Goal: Transaction & Acquisition: Obtain resource

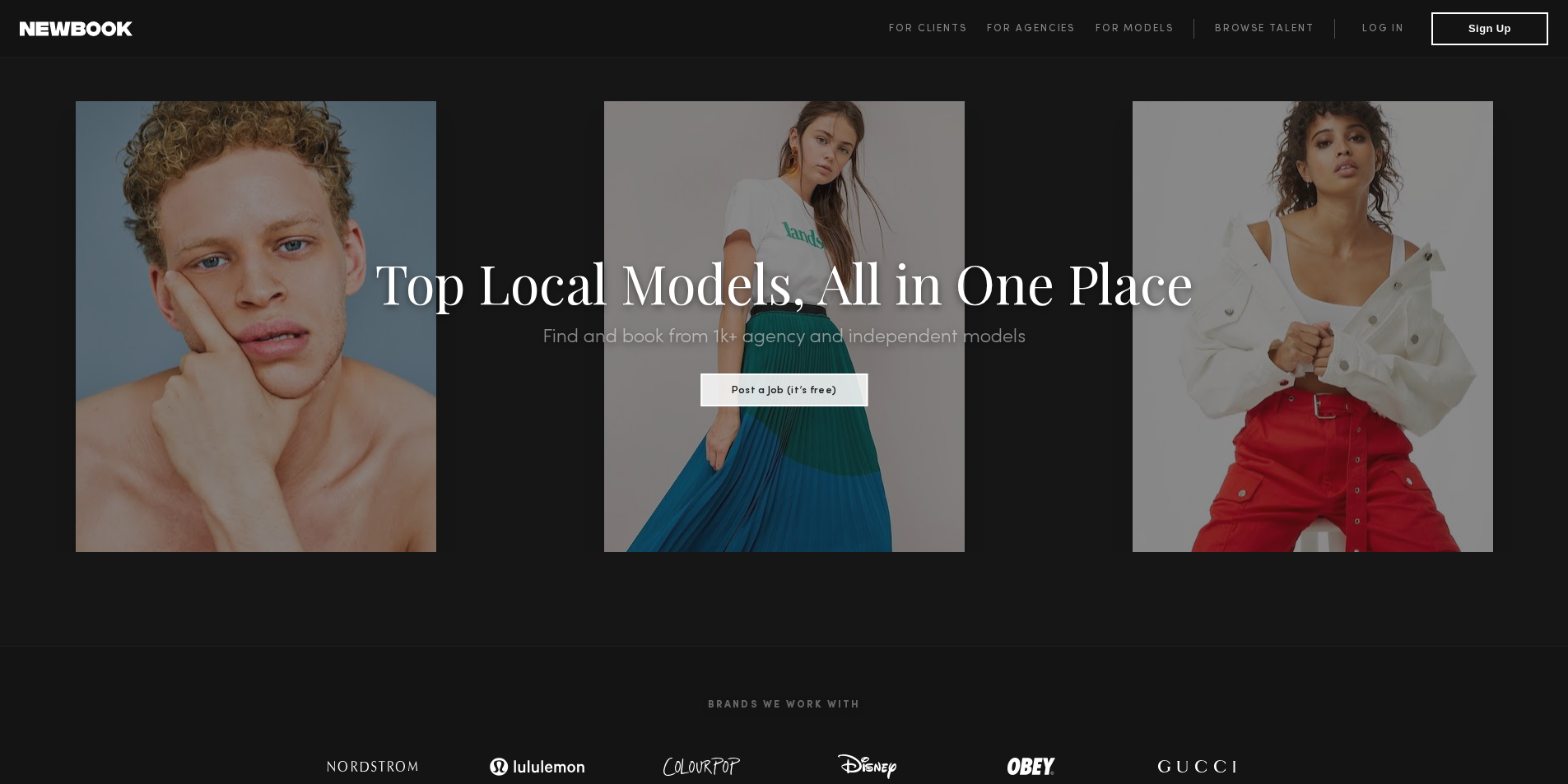
click at [948, 26] on span "For Clients" at bounding box center [927, 29] width 78 height 10
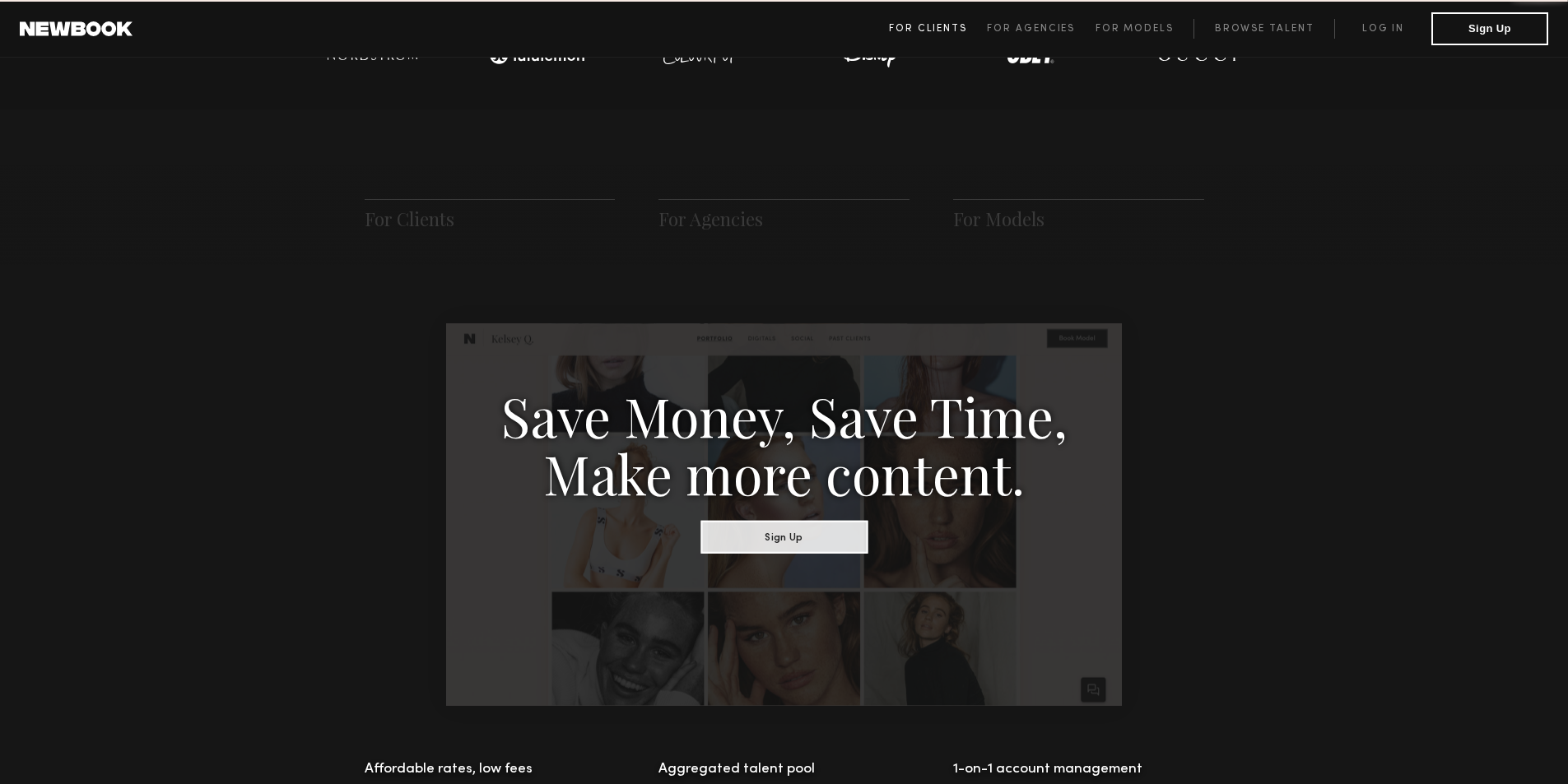
scroll to position [821, 0]
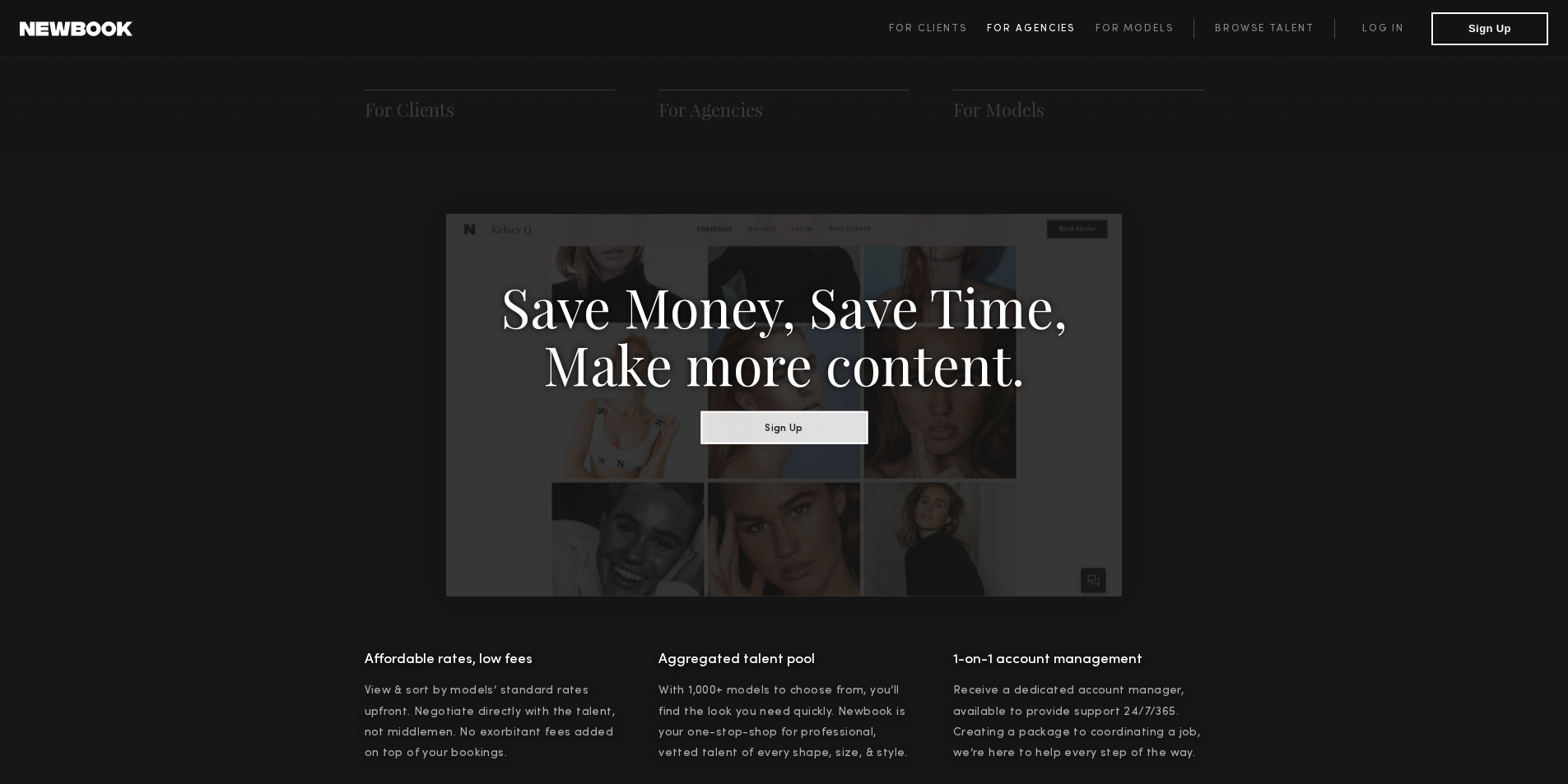
click at [1030, 30] on span "For Agencies" at bounding box center [1031, 29] width 88 height 10
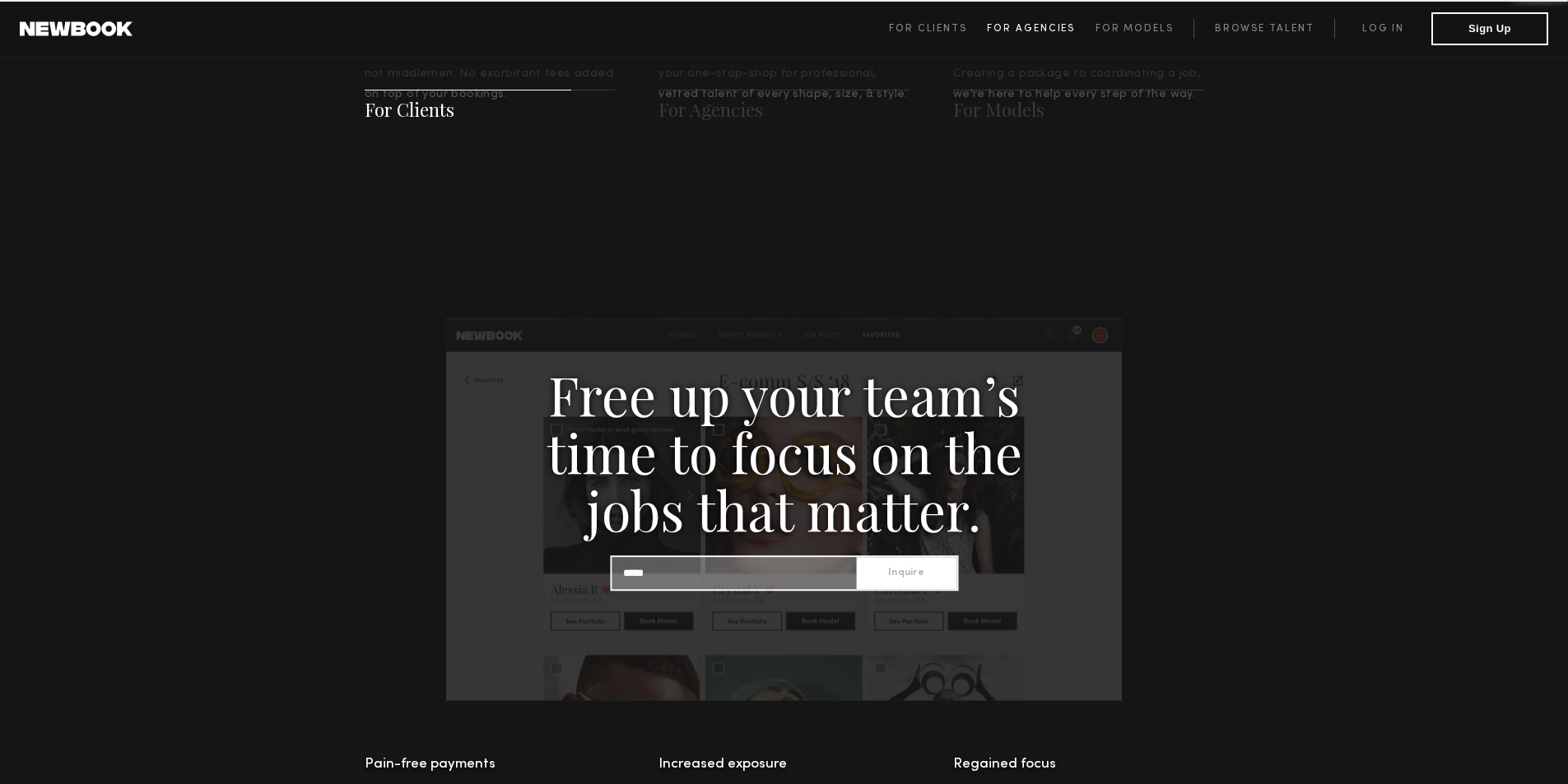
scroll to position [1584, 0]
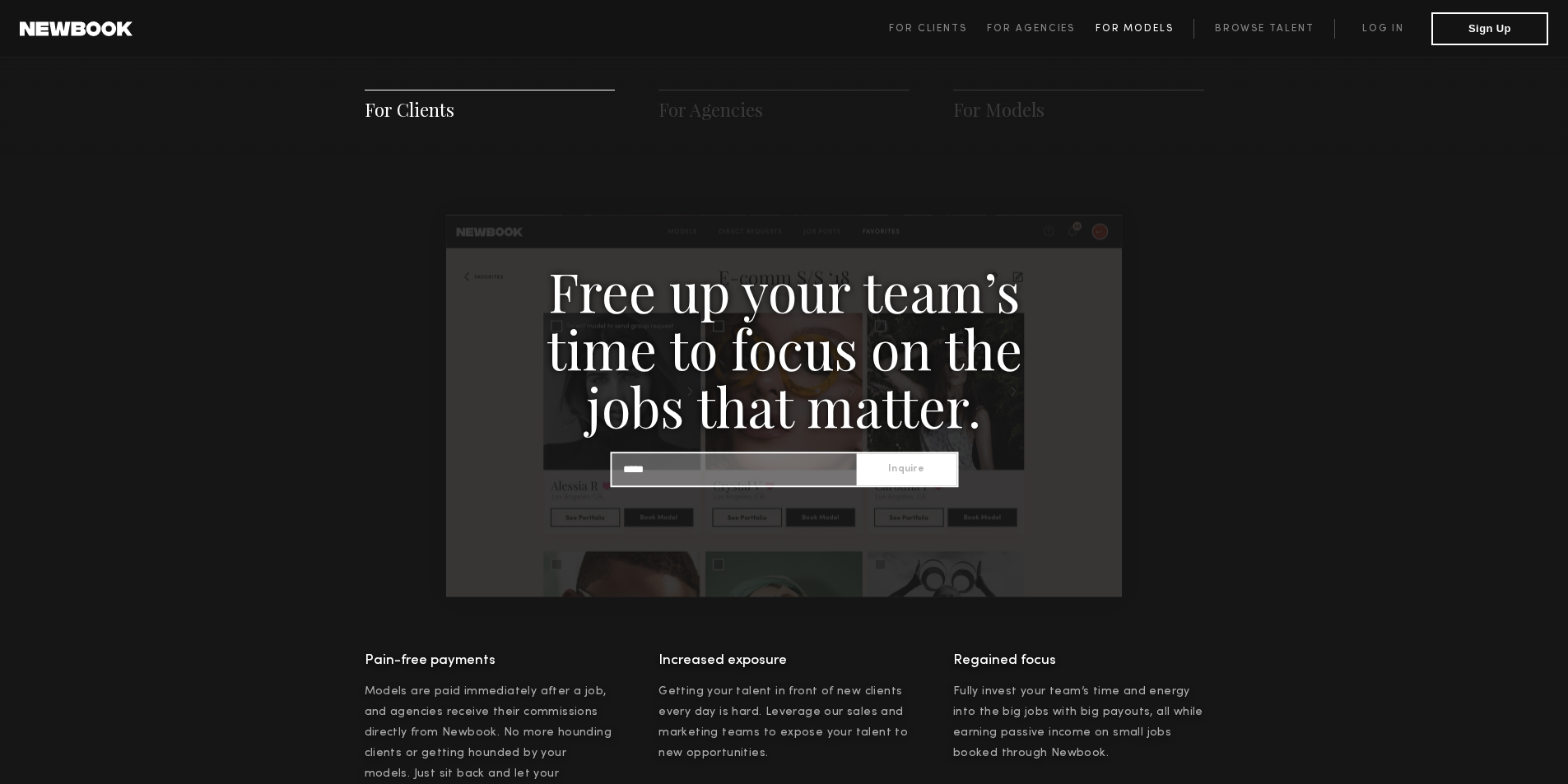
click at [1106, 30] on span "For Models" at bounding box center [1134, 29] width 78 height 10
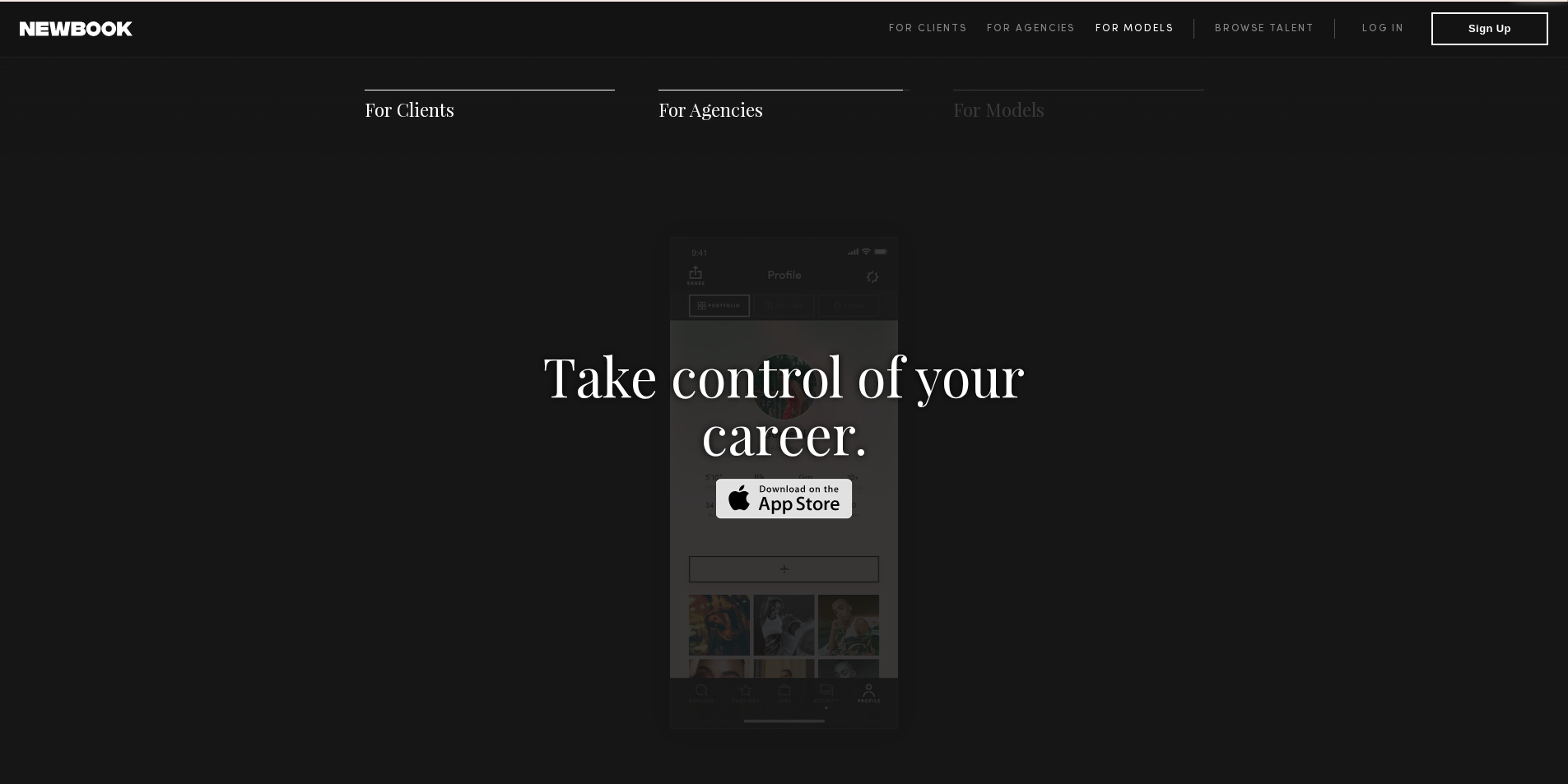
scroll to position [2368, 0]
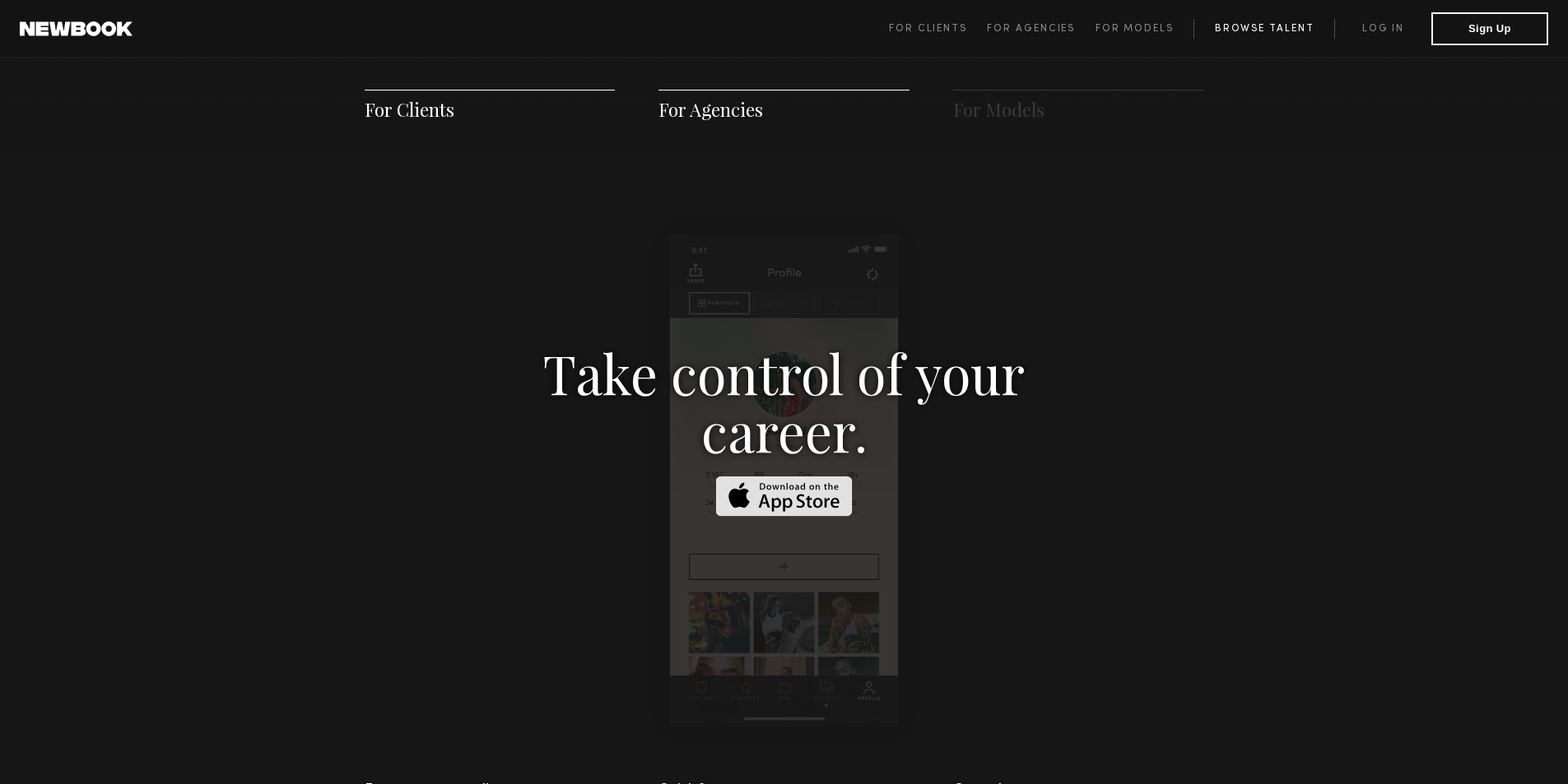
click at [1220, 30] on link "Browse Talent" at bounding box center [1264, 29] width 140 height 19
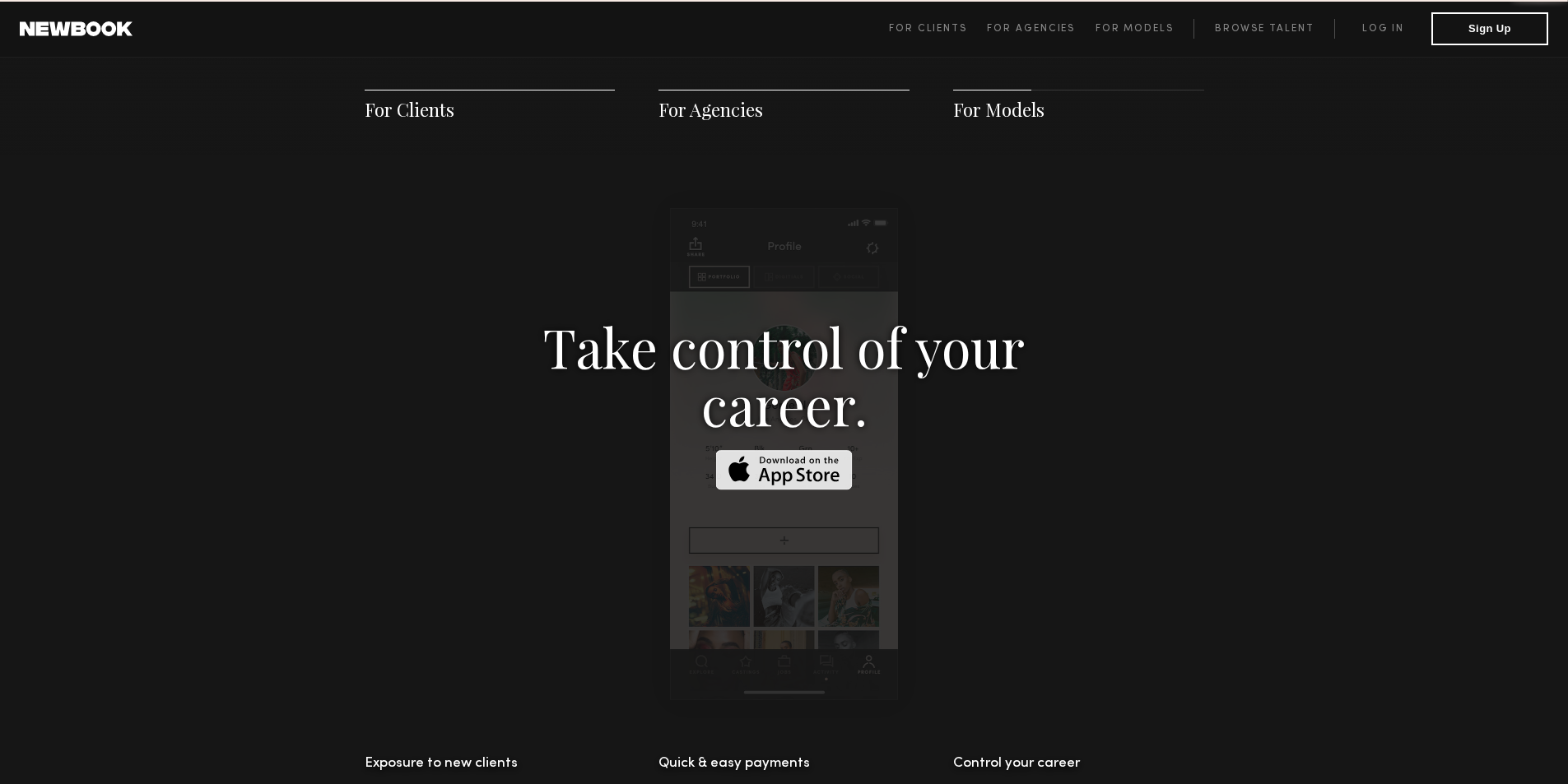
scroll to position [2369, 0]
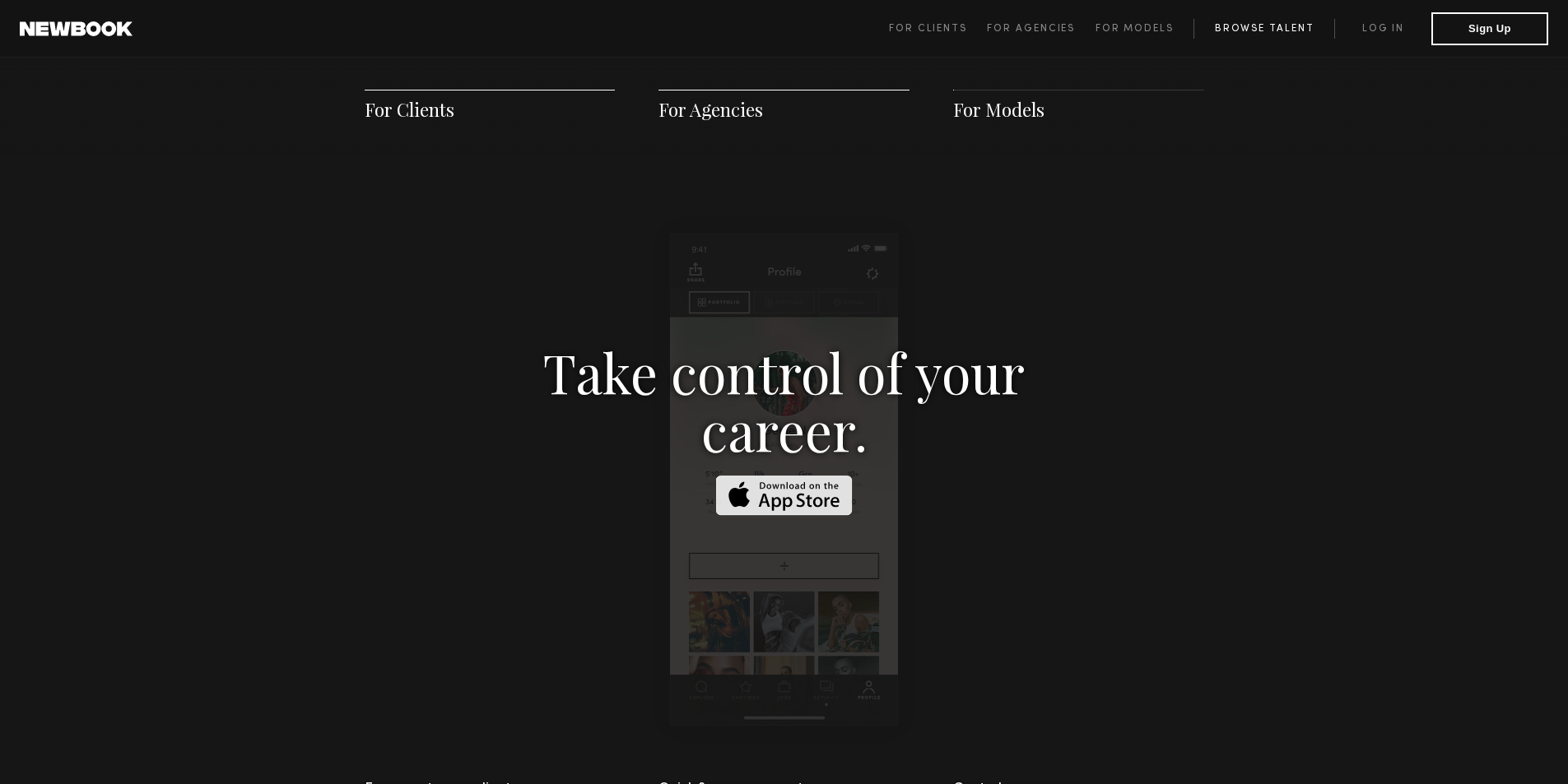
click at [1229, 24] on link "Browse Talent" at bounding box center [1264, 29] width 140 height 19
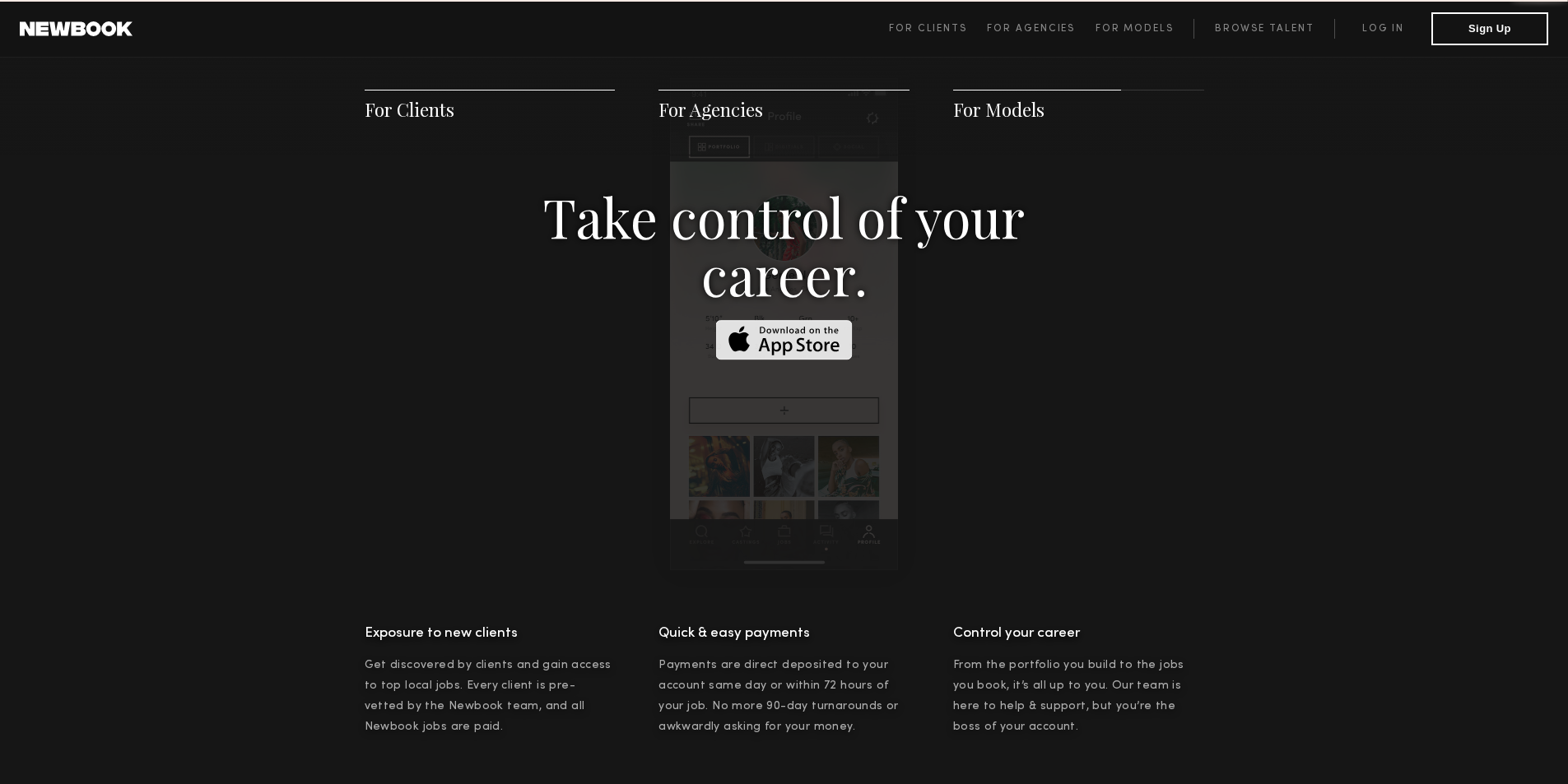
scroll to position [2369, 0]
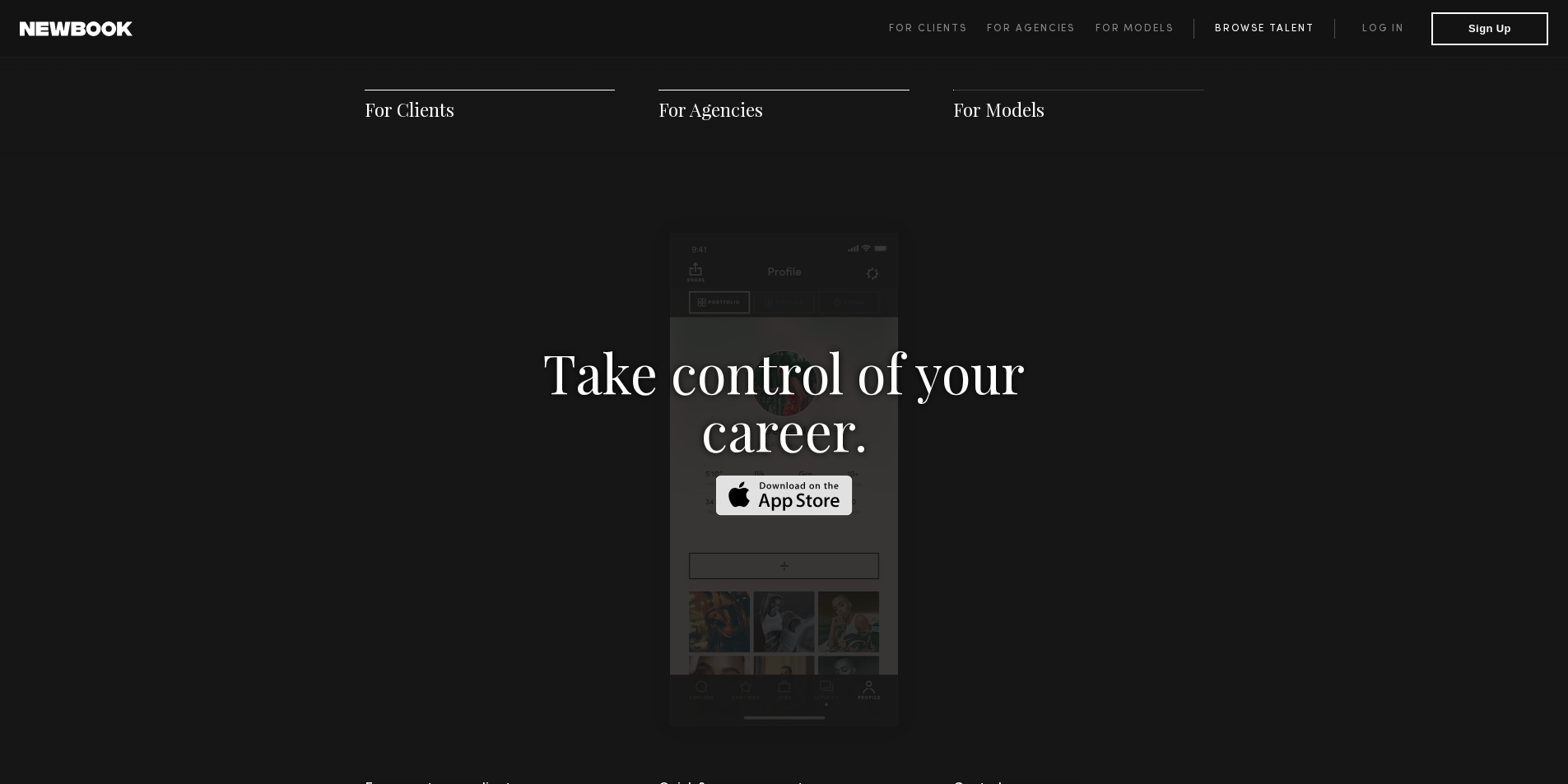
click at [1264, 24] on link "Browse Talent" at bounding box center [1264, 29] width 140 height 19
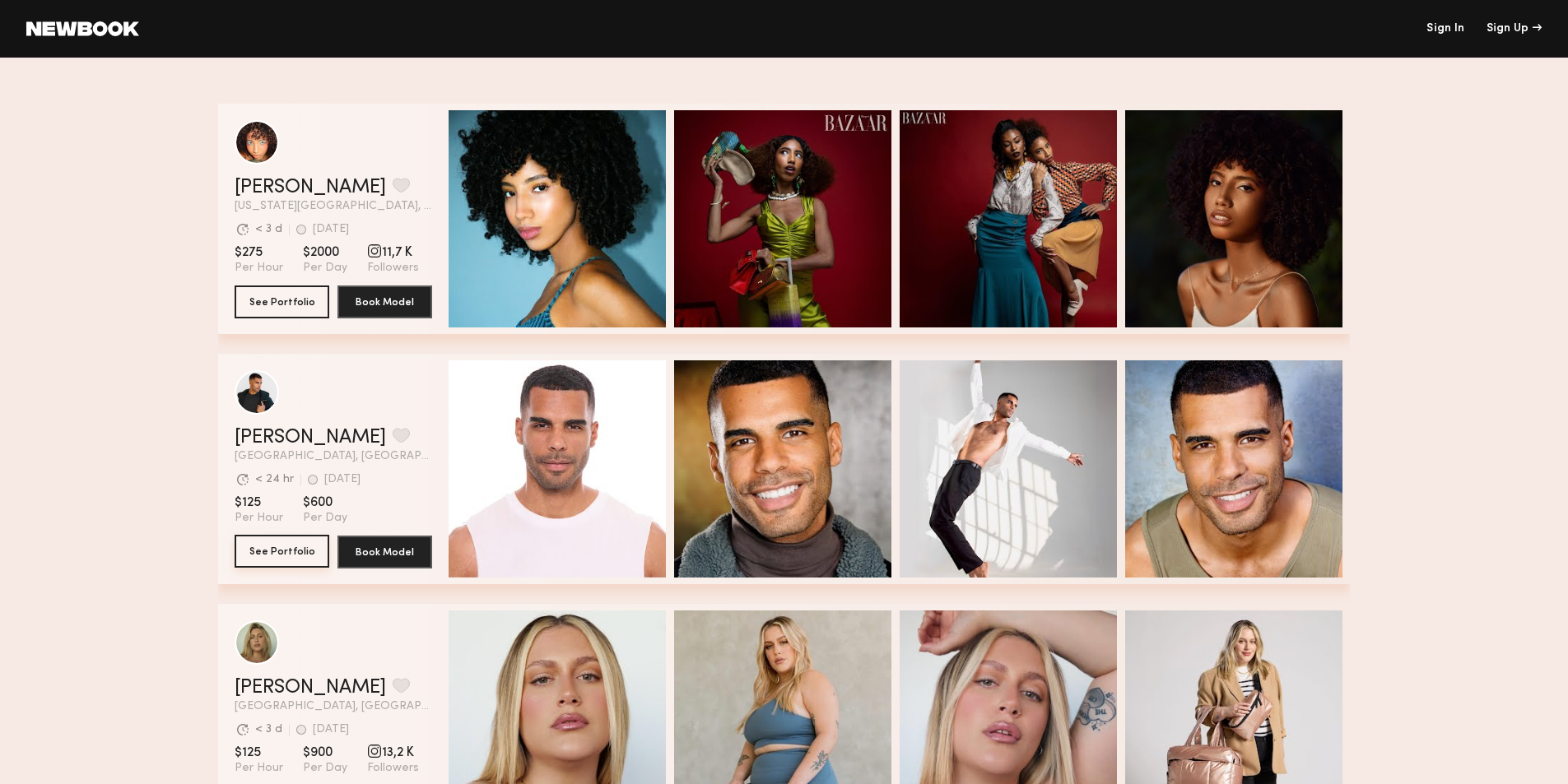
click at [282, 550] on button "See Portfolio" at bounding box center [282, 550] width 95 height 33
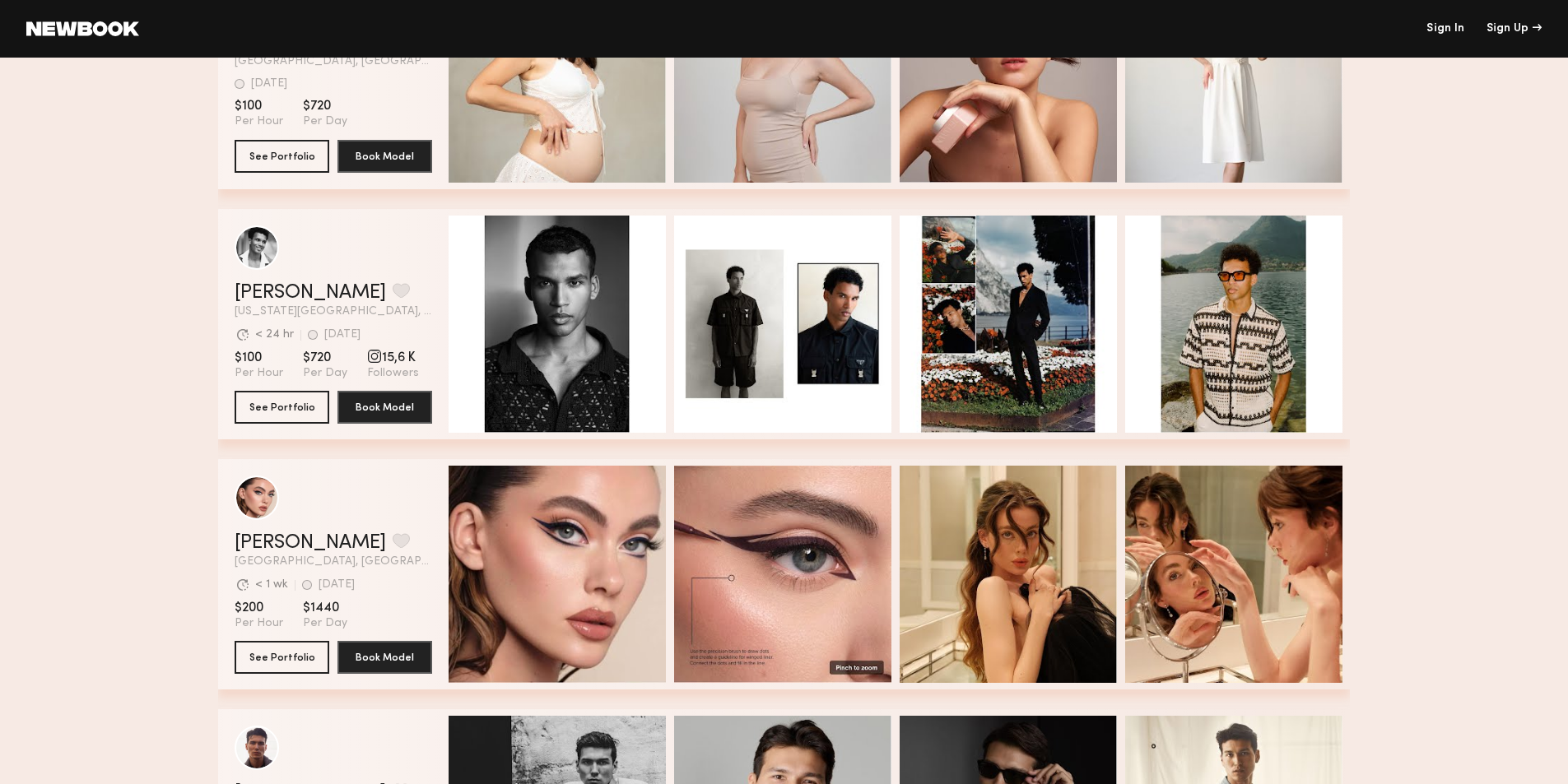
scroll to position [2139, 0]
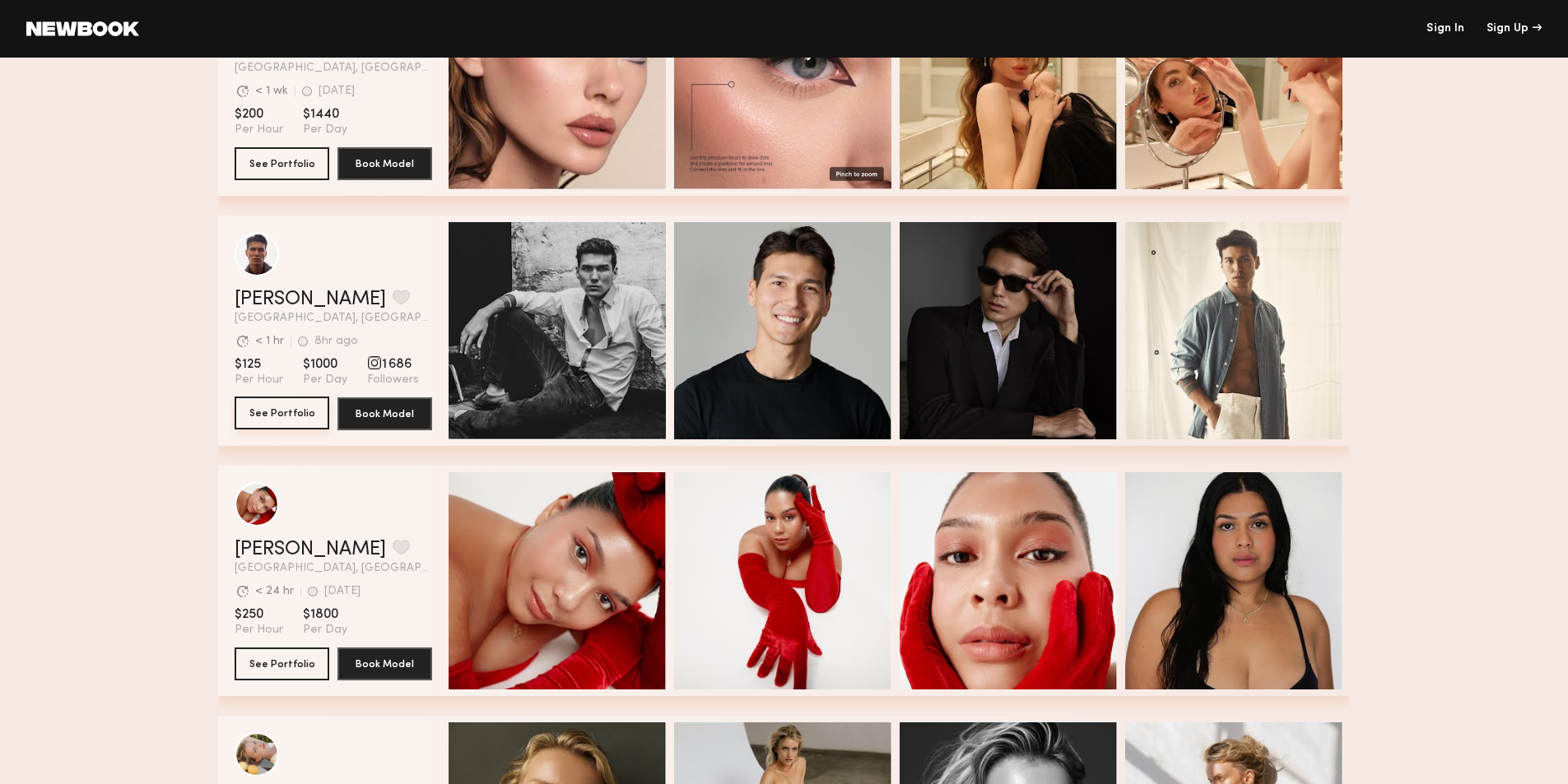
click at [288, 405] on button "See Portfolio" at bounding box center [282, 413] width 95 height 33
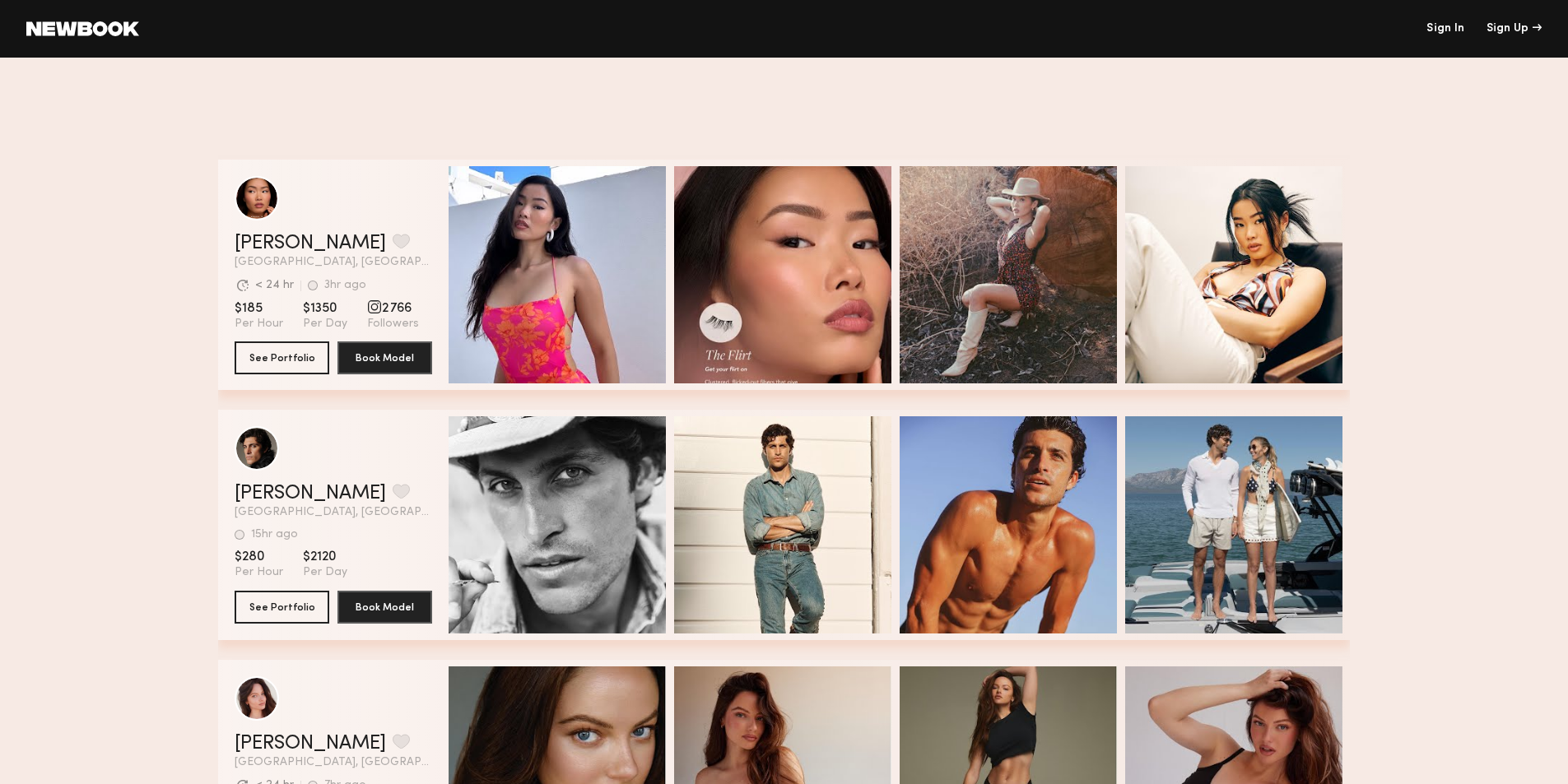
scroll to position [4607, 0]
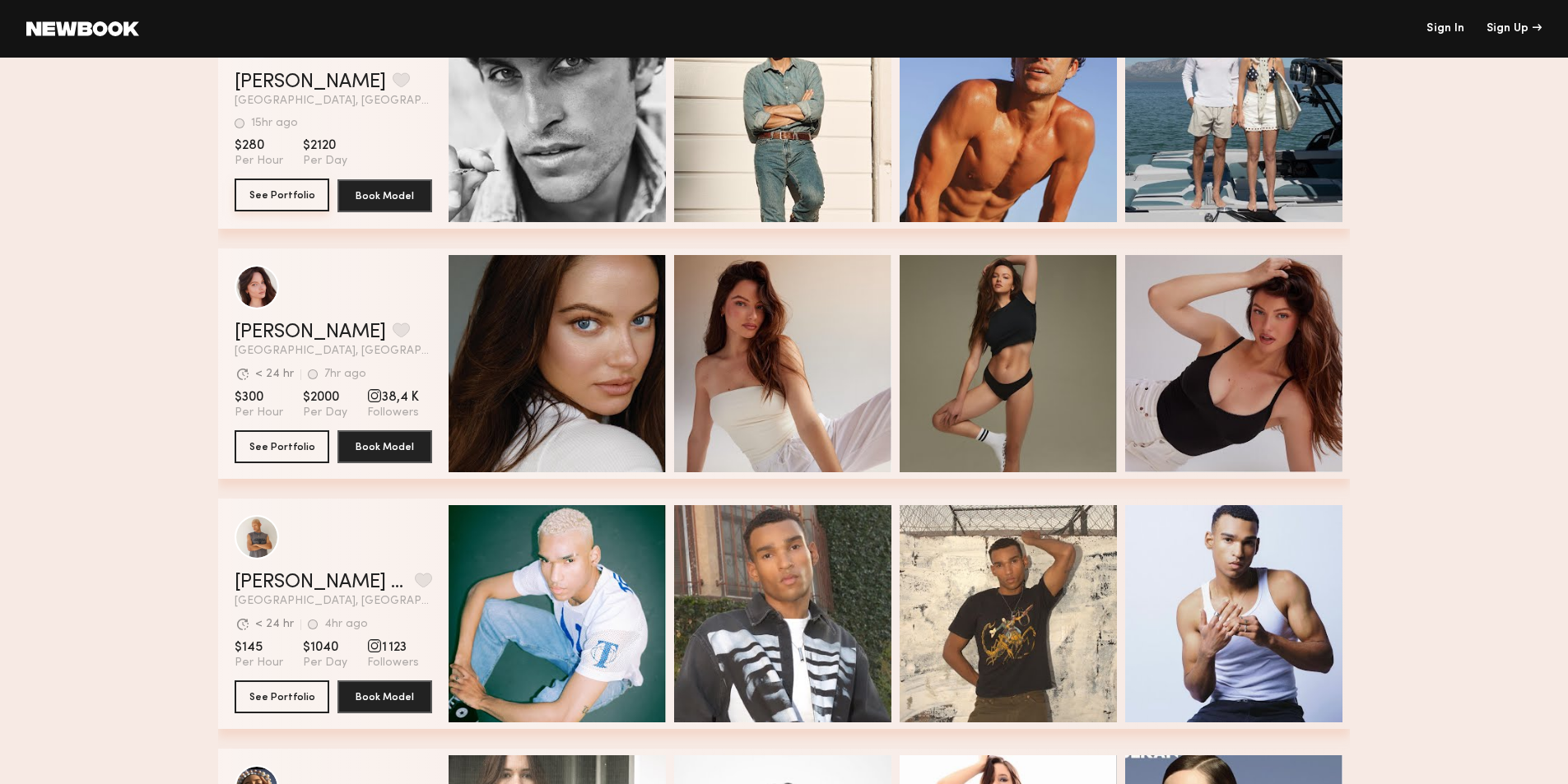
click at [288, 203] on button "See Portfolio" at bounding box center [282, 194] width 95 height 33
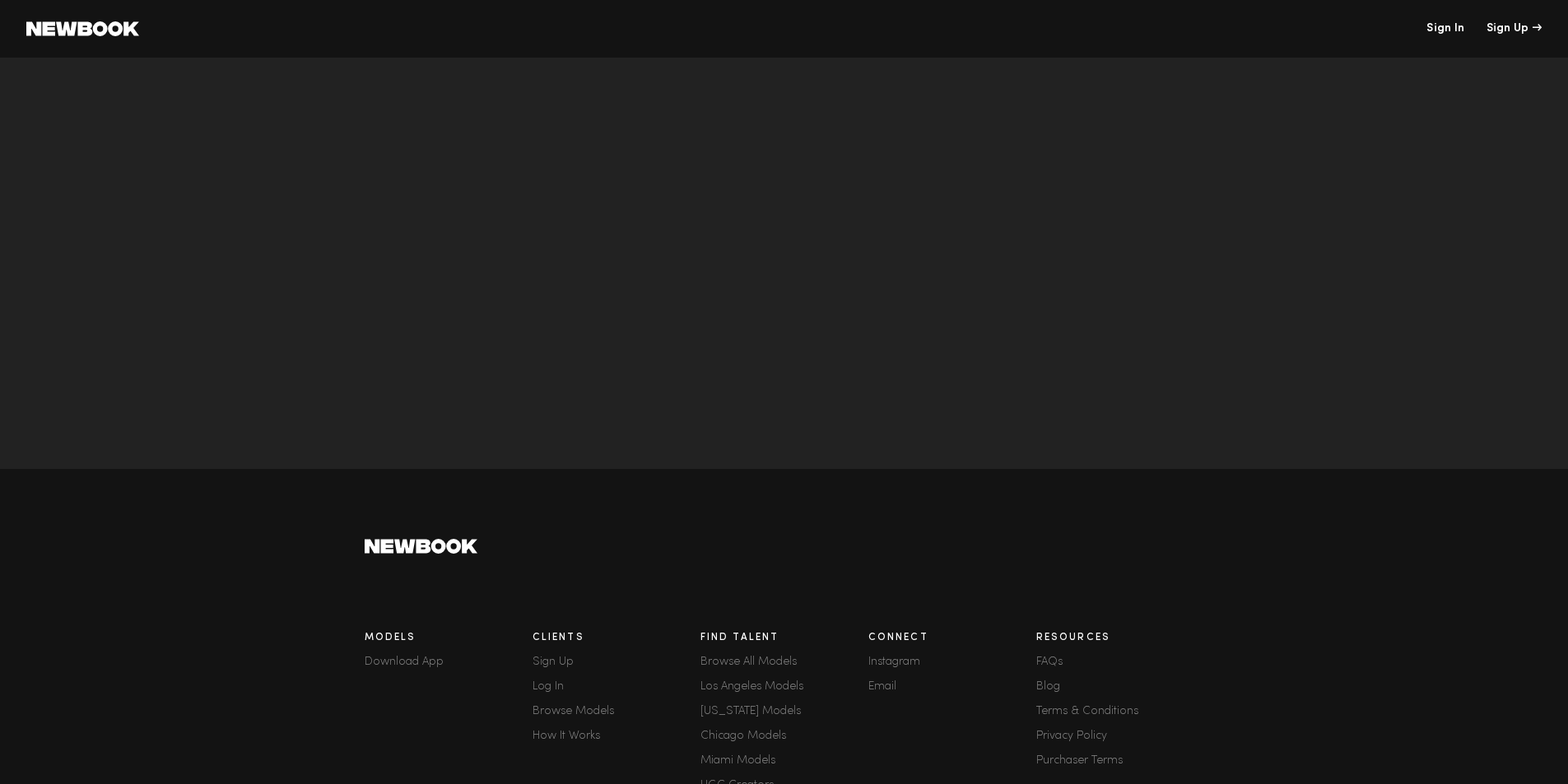
scroll to position [5347, 0]
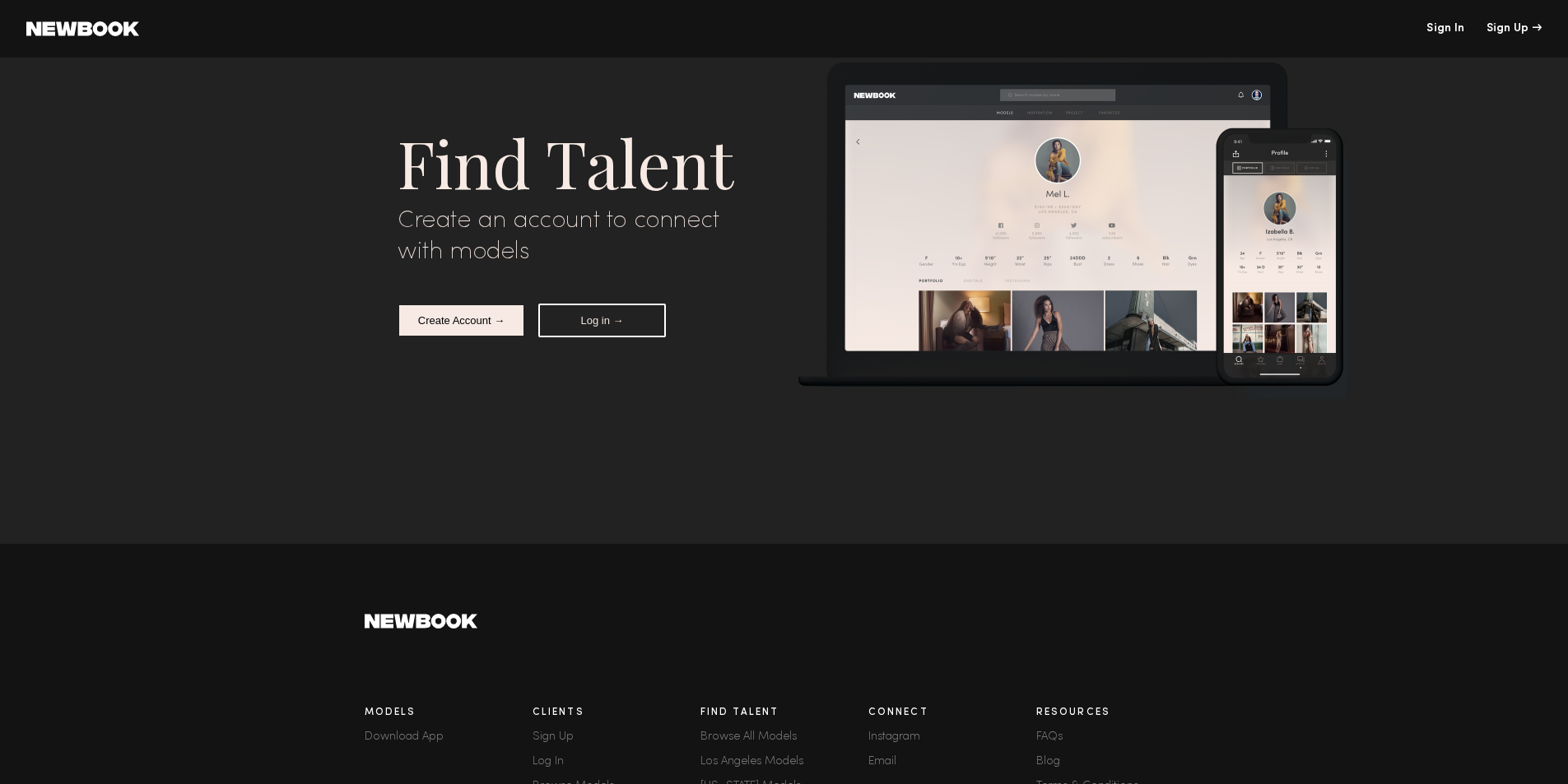
click at [73, 30] on link at bounding box center [82, 29] width 113 height 15
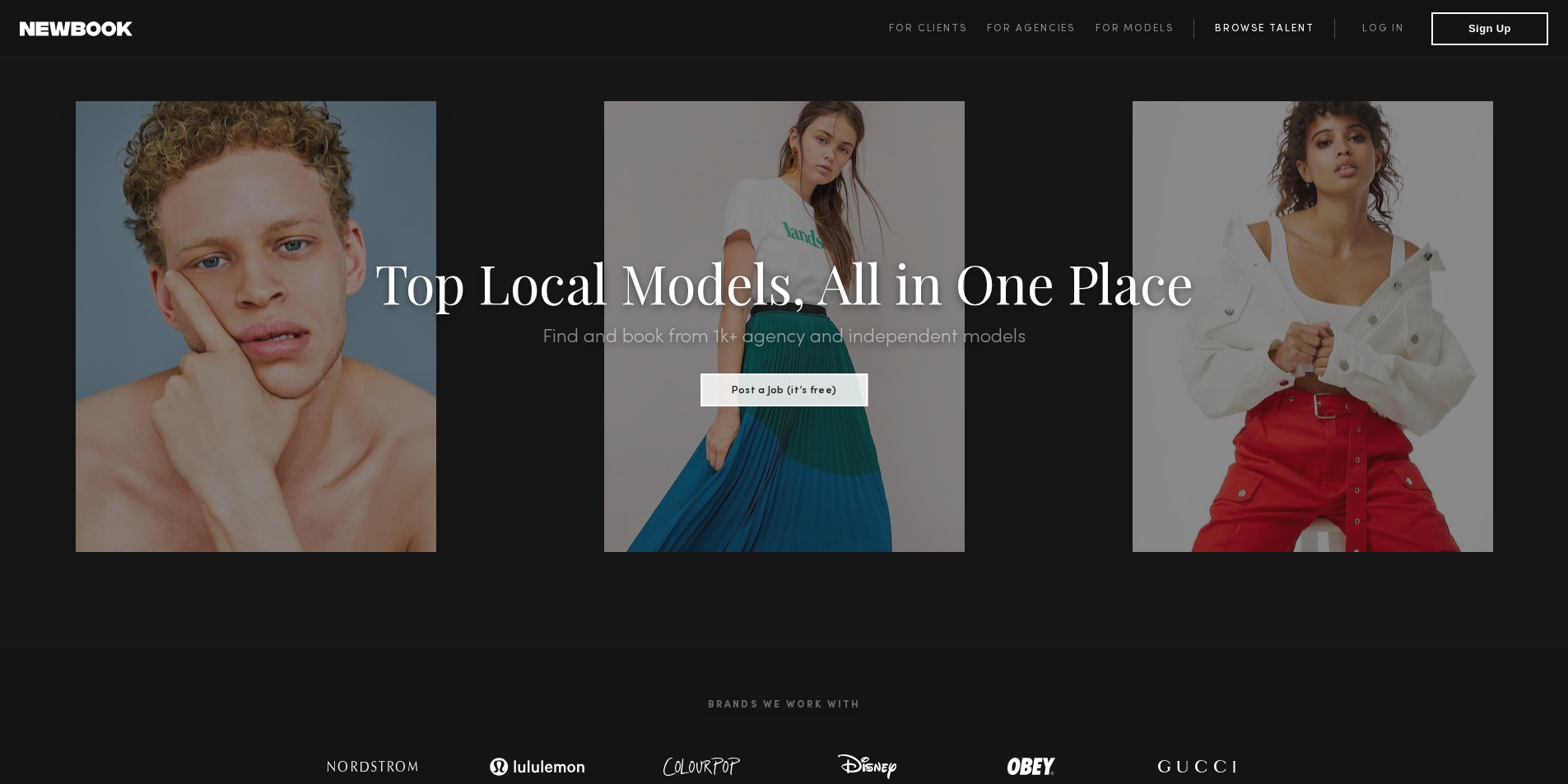
click at [1286, 27] on link "Browse Talent" at bounding box center [1264, 29] width 140 height 19
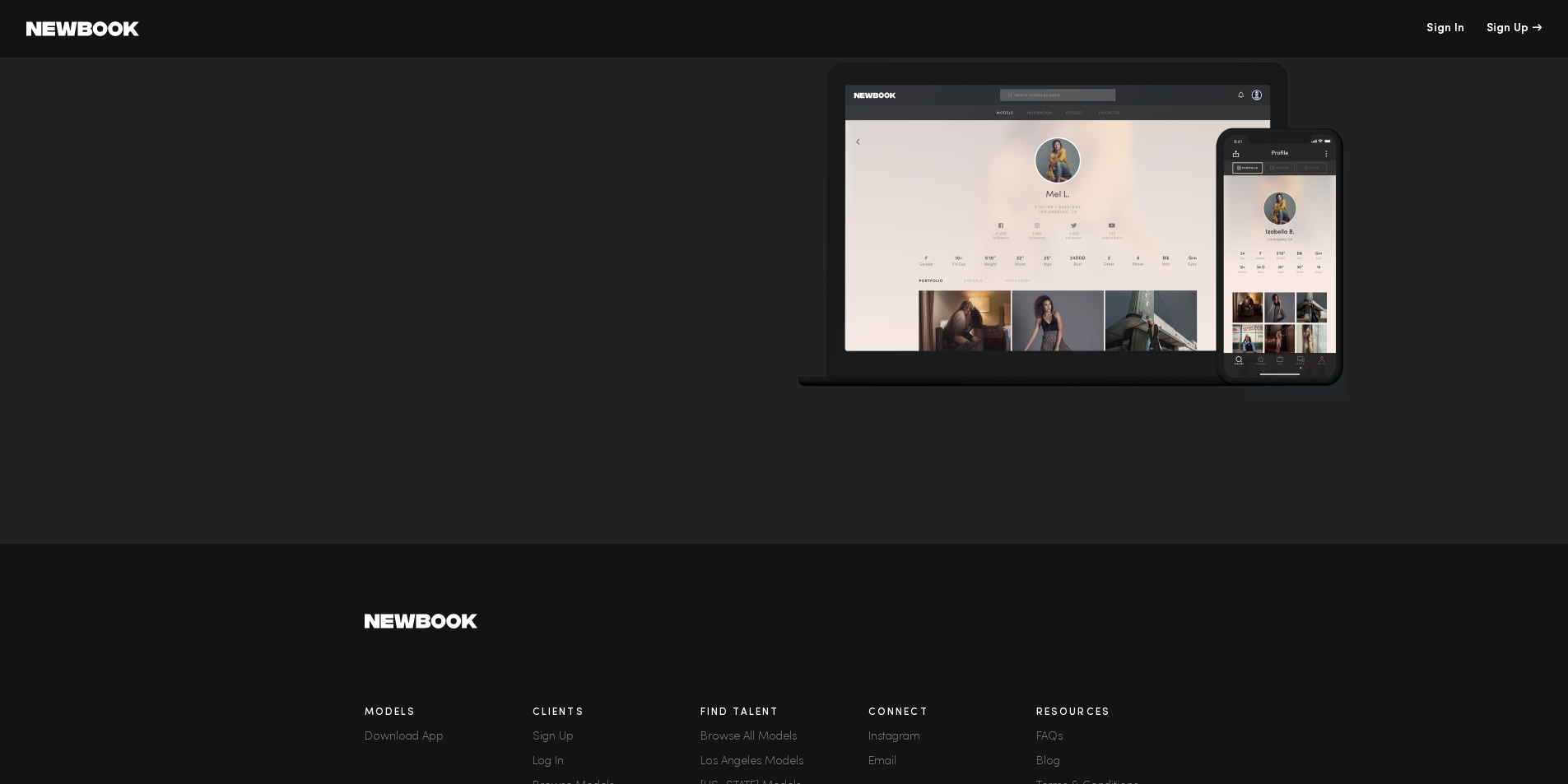
scroll to position [3958, 0]
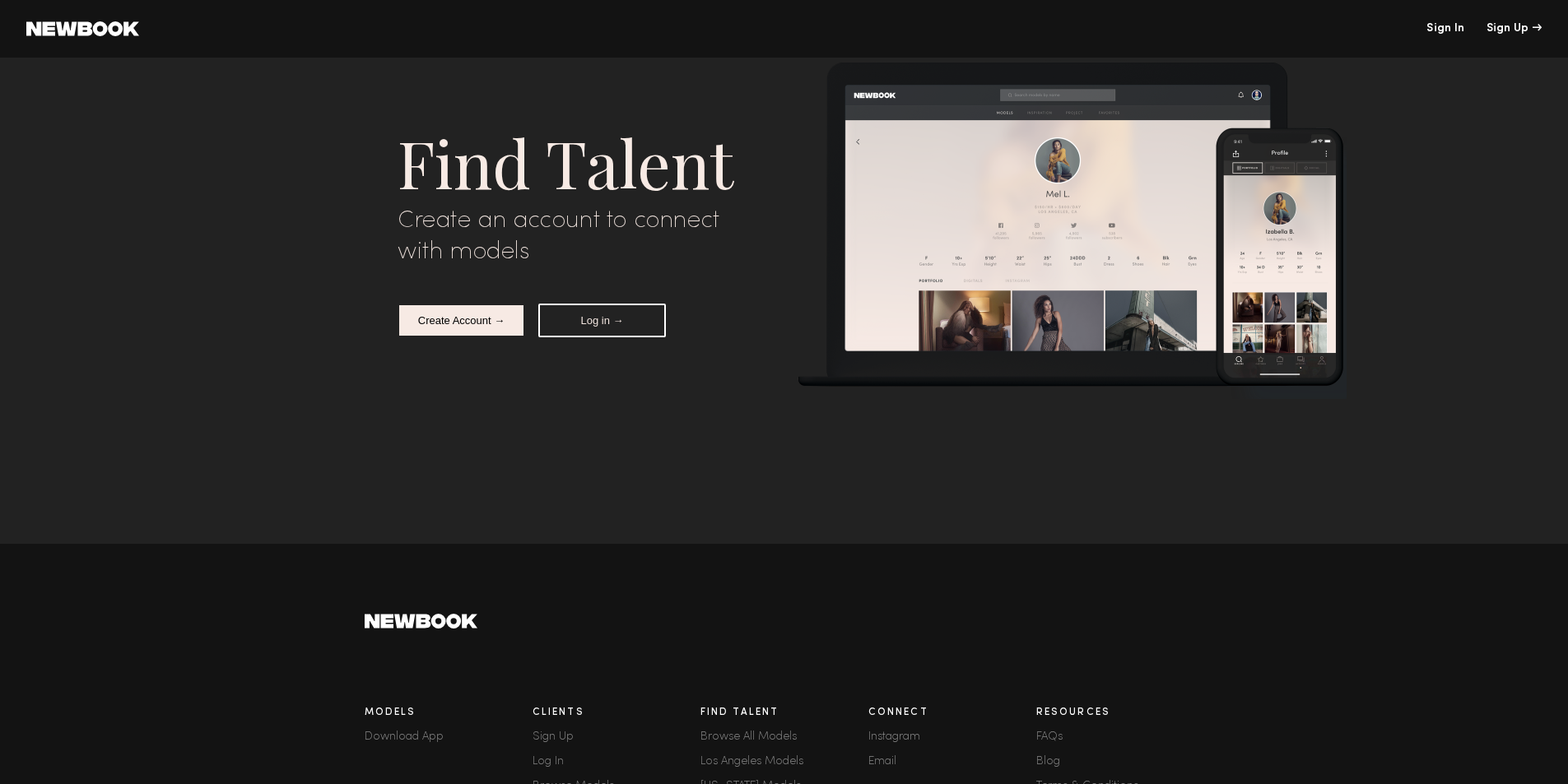
click at [89, 22] on link at bounding box center [82, 29] width 113 height 15
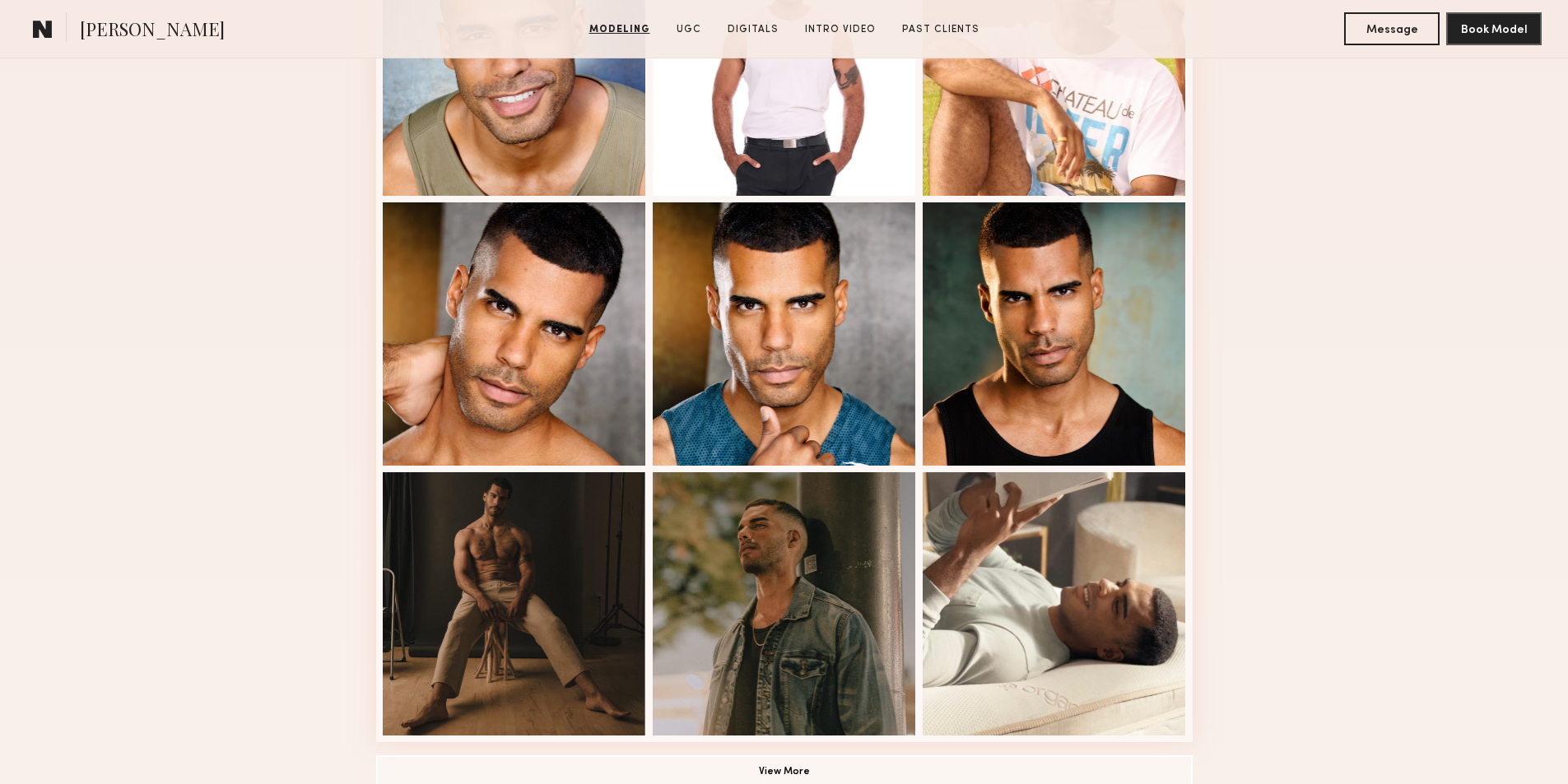
scroll to position [987, 0]
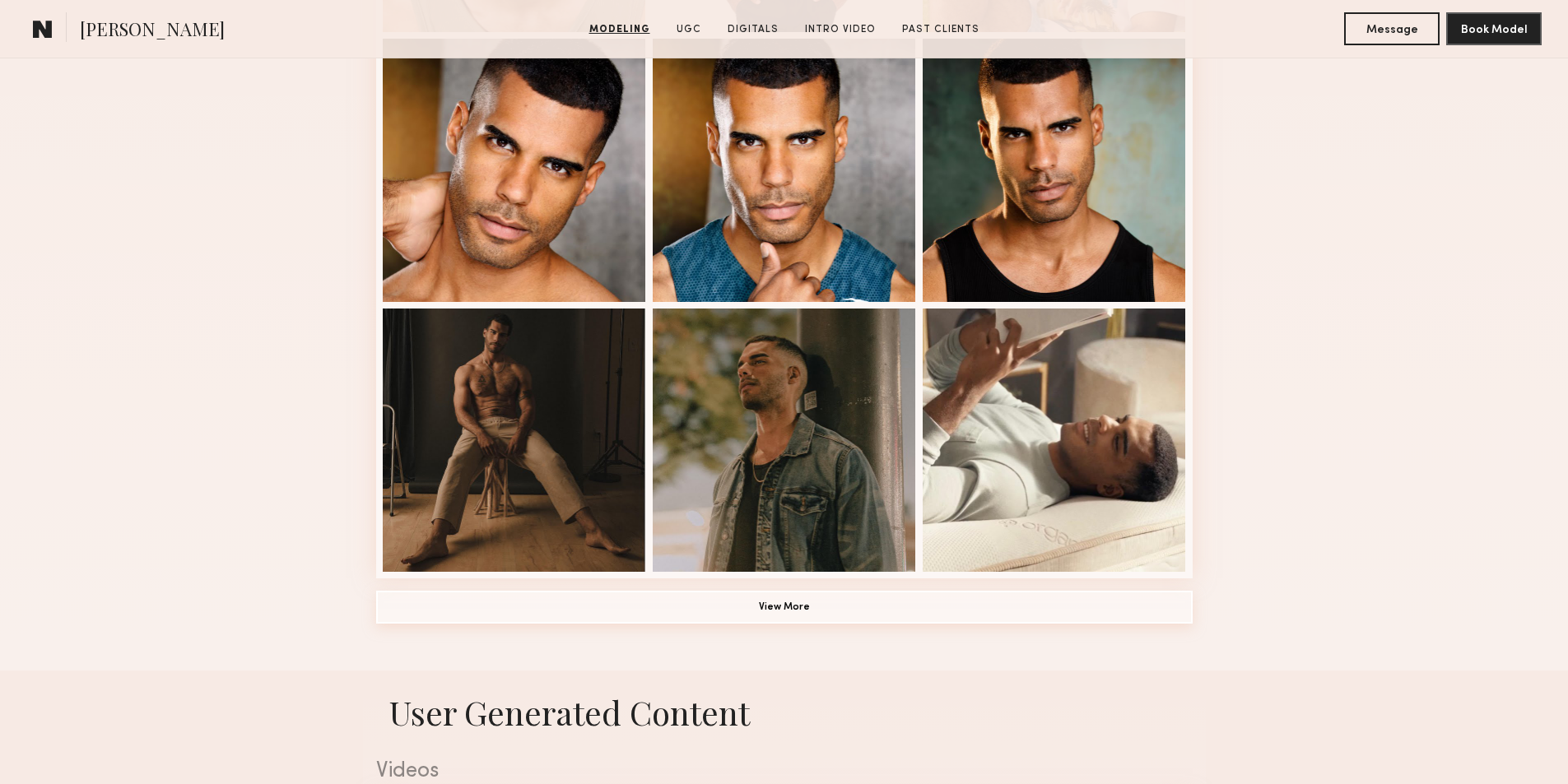
click at [790, 617] on button "View More" at bounding box center [784, 607] width 816 height 33
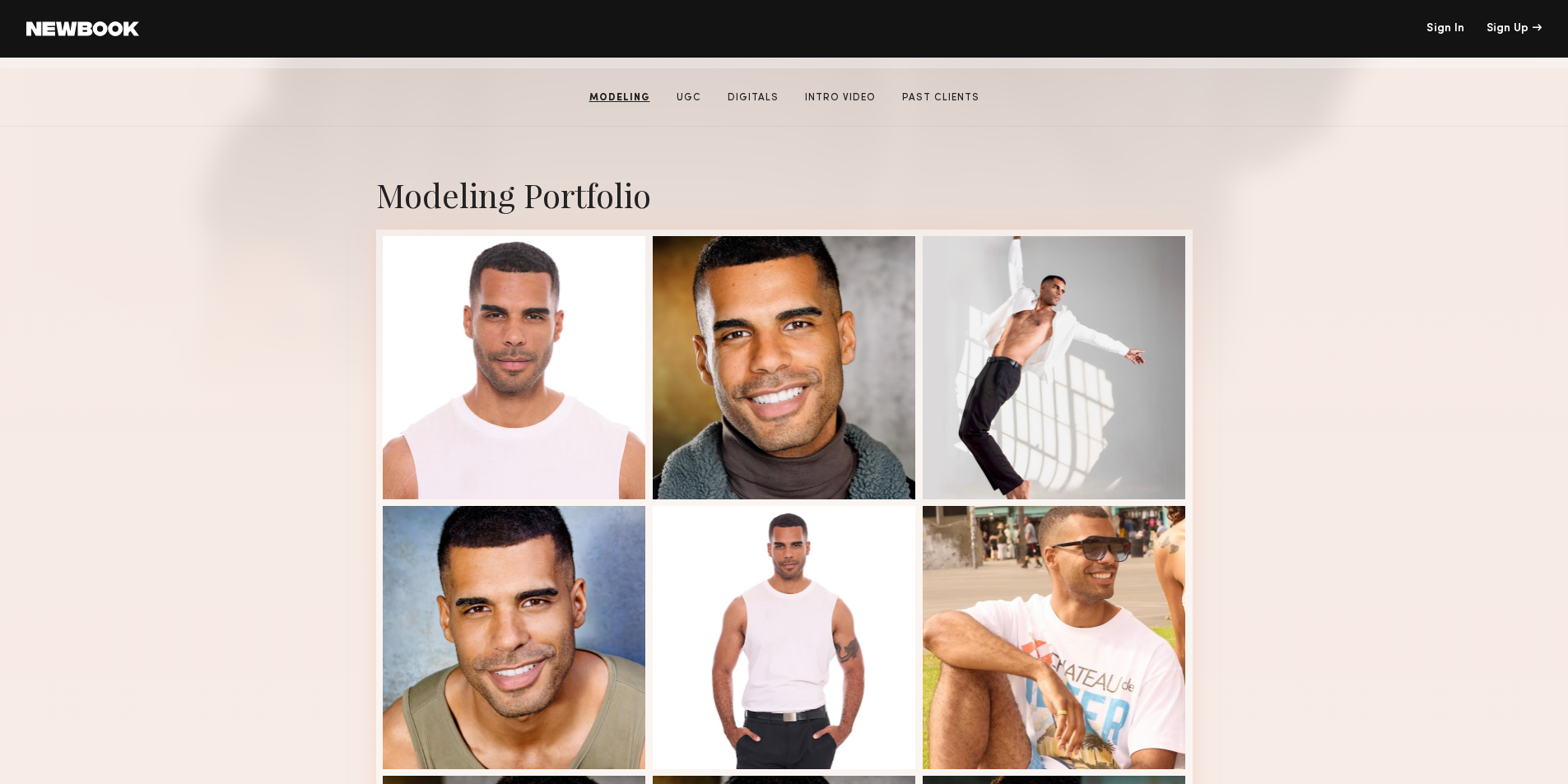
scroll to position [247, 0]
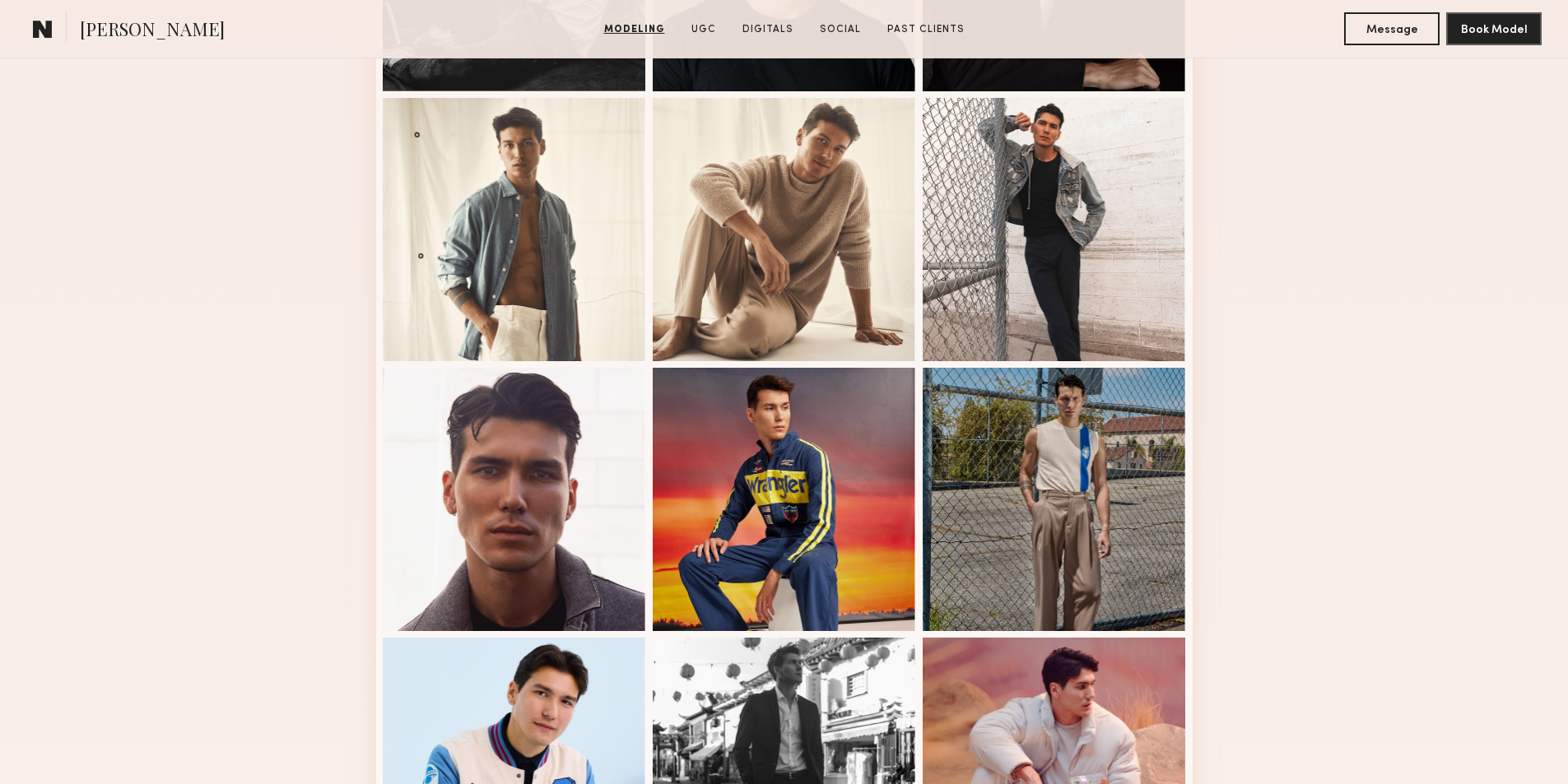
scroll to position [1070, 0]
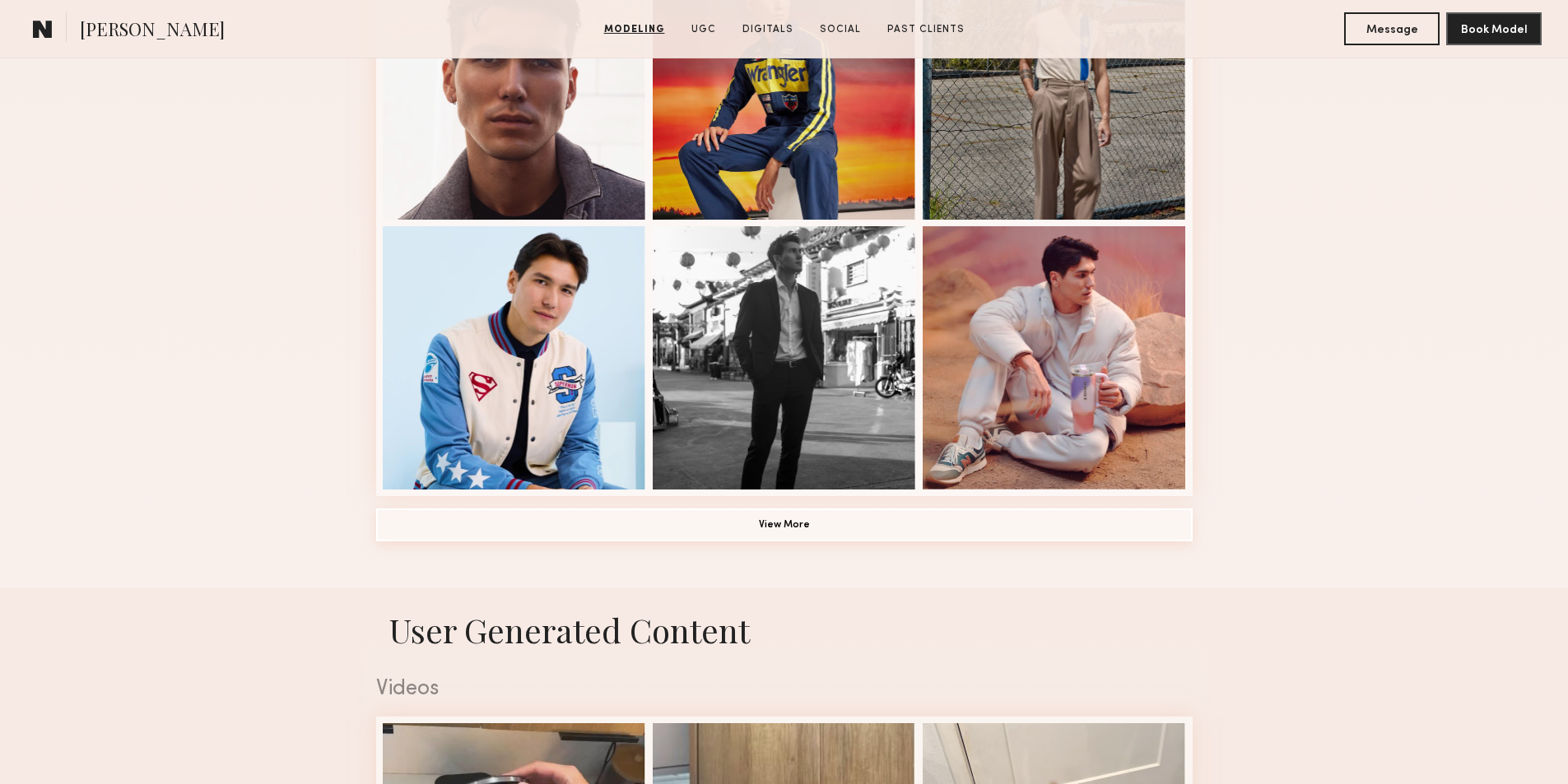
click at [783, 536] on button "View More" at bounding box center [784, 524] width 816 height 33
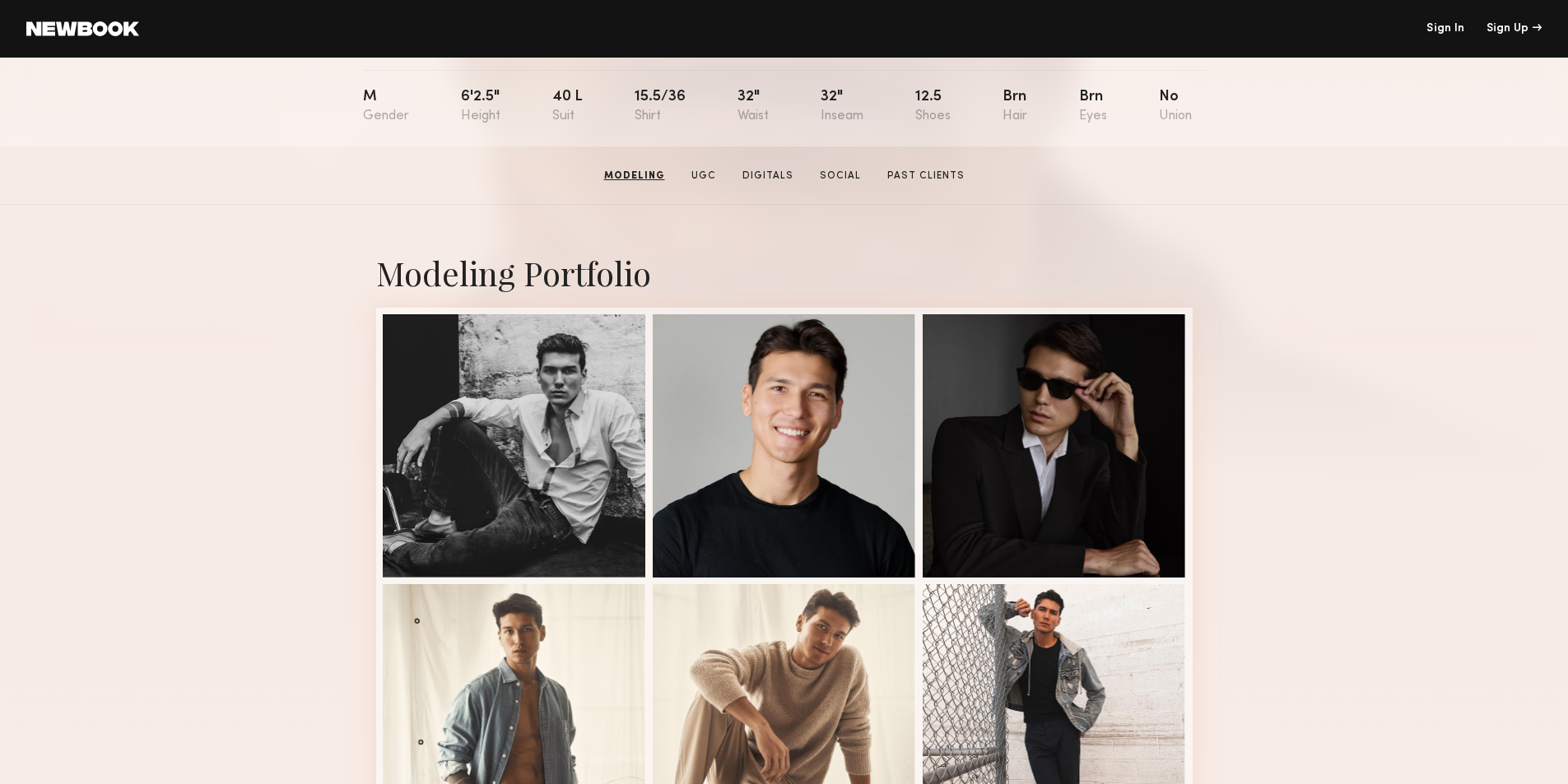
scroll to position [165, 0]
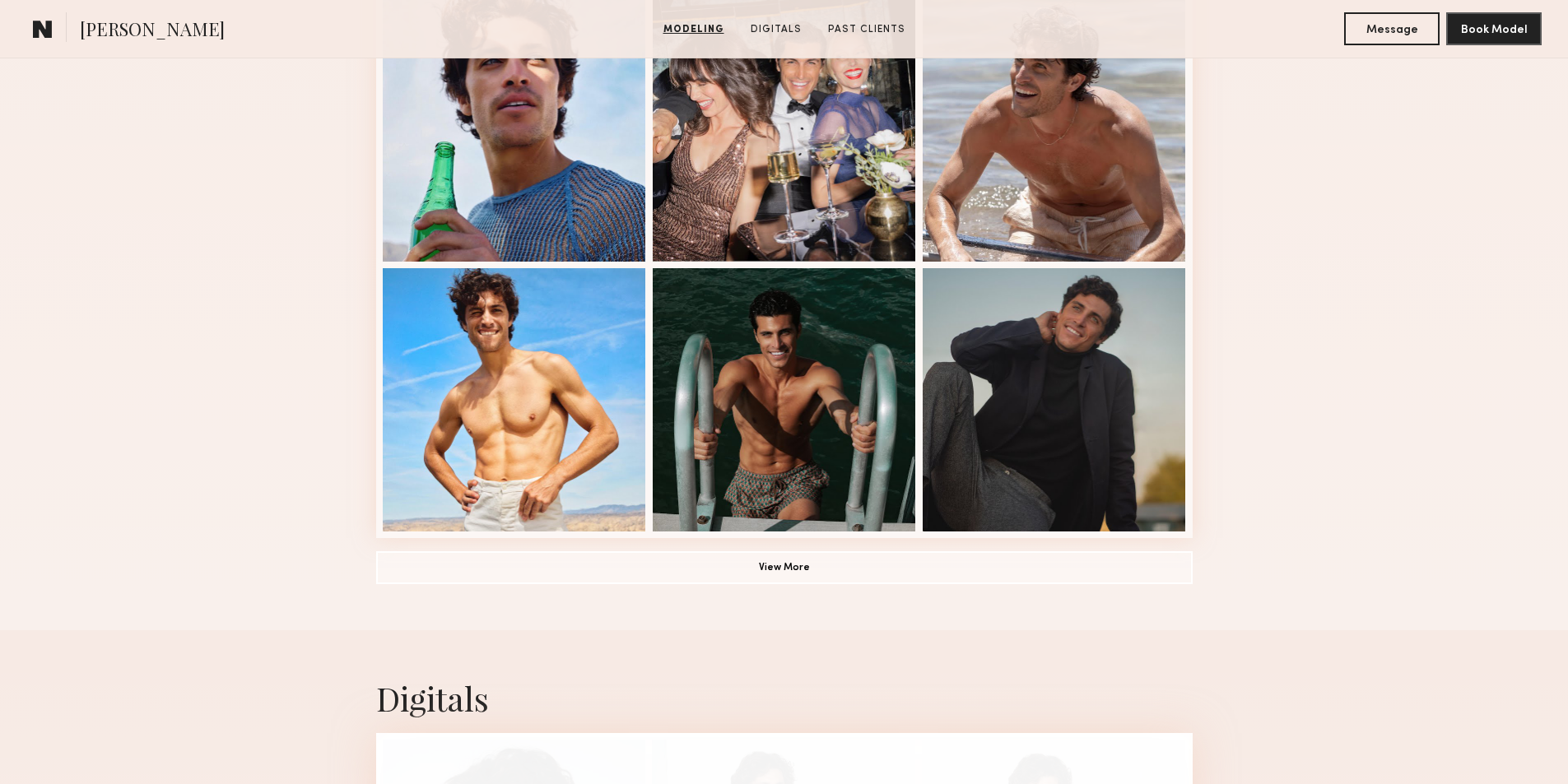
scroll to position [1070, 0]
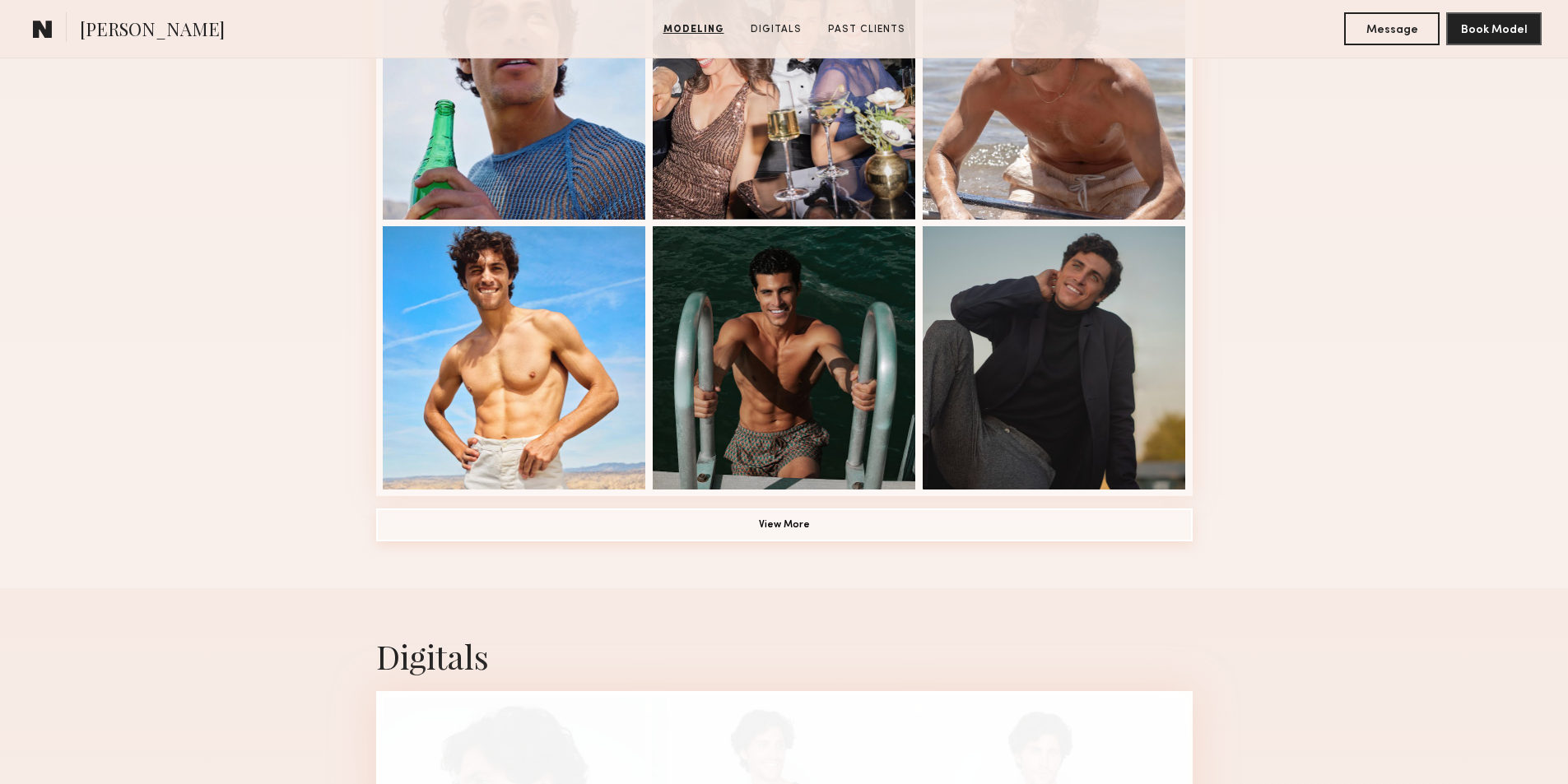
click at [768, 534] on button "View More" at bounding box center [784, 524] width 816 height 33
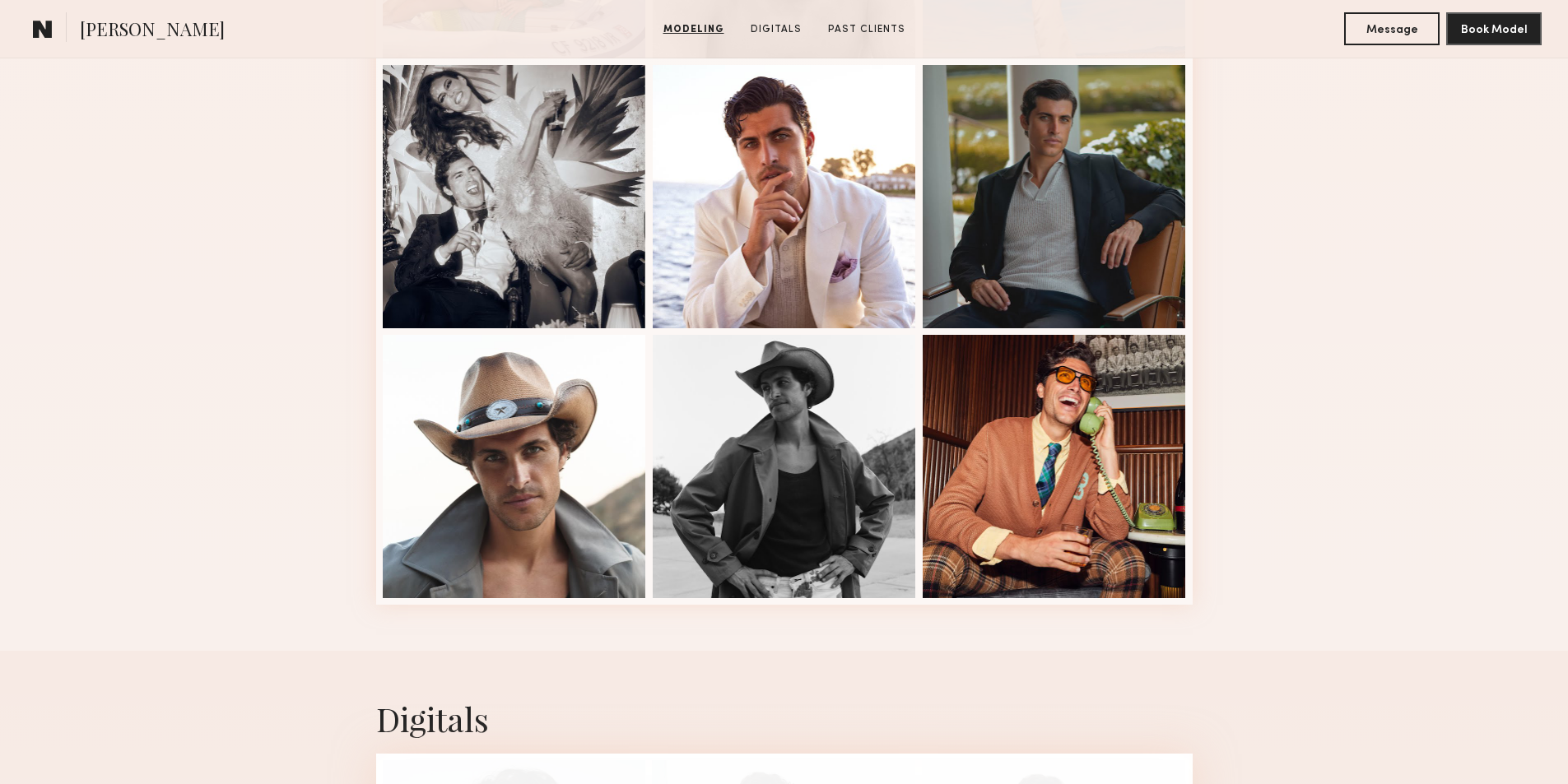
scroll to position [1975, 0]
